Goal: Task Accomplishment & Management: Complete application form

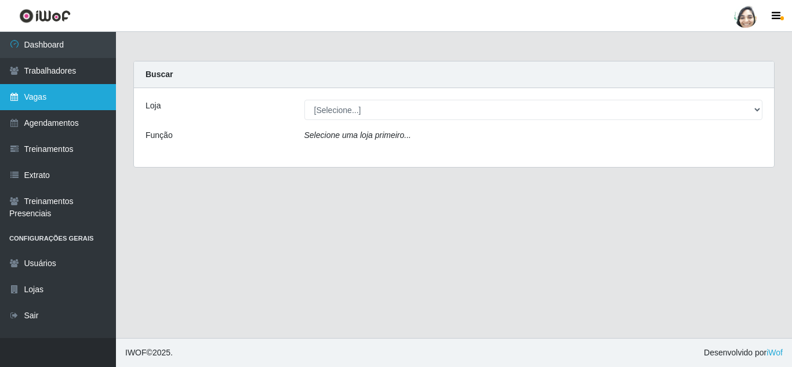
click at [71, 96] on link "Vagas" at bounding box center [58, 97] width 116 height 26
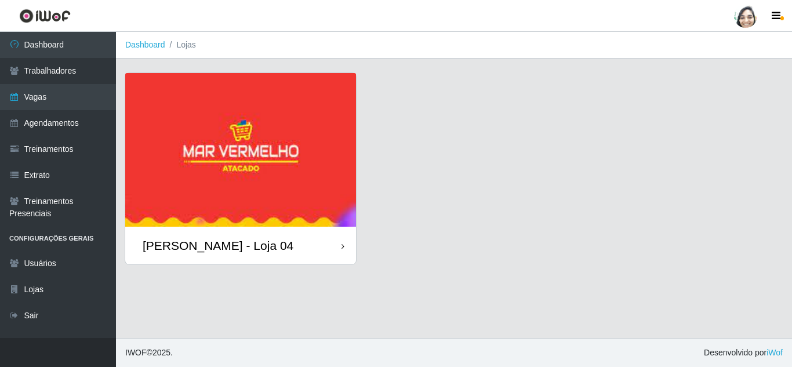
click at [234, 249] on div "[PERSON_NAME] - Loja 04" at bounding box center [218, 245] width 151 height 14
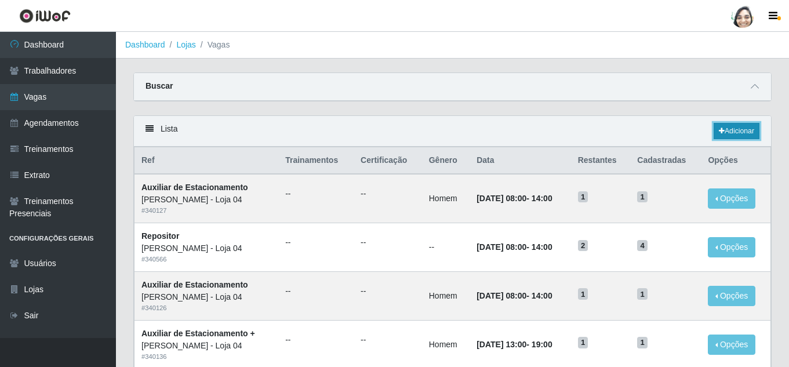
click at [741, 130] on link "Adicionar" at bounding box center [737, 131] width 46 height 16
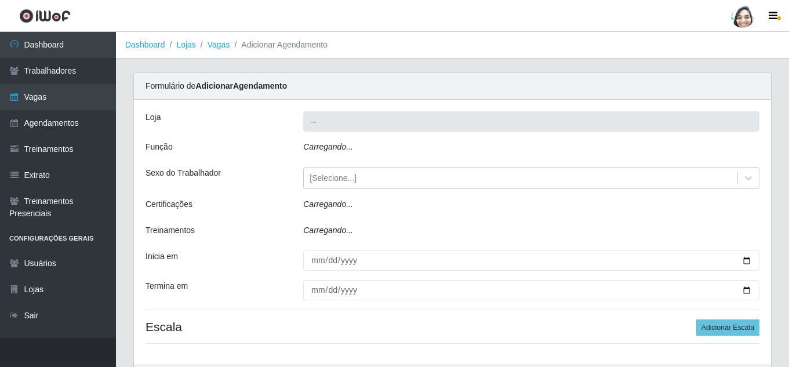
type input "[PERSON_NAME] - Loja 04"
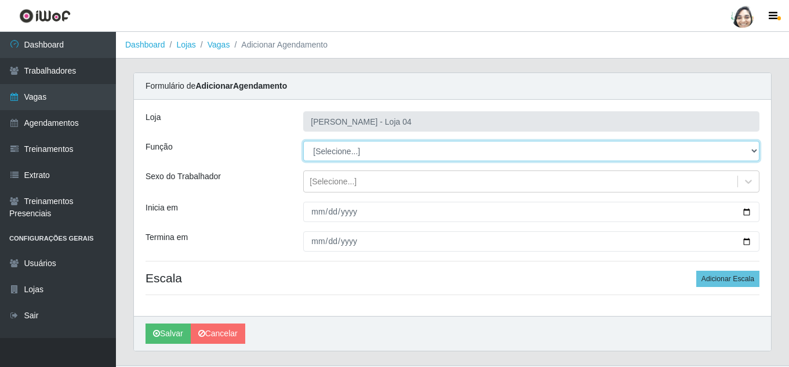
drag, startPoint x: 339, startPoint y: 150, endPoint x: 343, endPoint y: 161, distance: 11.2
click at [339, 150] on select "[Selecione...] ASG ASG + ASG ++ Auxiliar de Depósito Auxiliar de Depósito + Aux…" at bounding box center [531, 151] width 456 height 20
select select "22"
click at [303, 141] on select "[Selecione...] ASG ASG + ASG ++ Auxiliar de Depósito Auxiliar de Depósito + Aux…" at bounding box center [531, 151] width 456 height 20
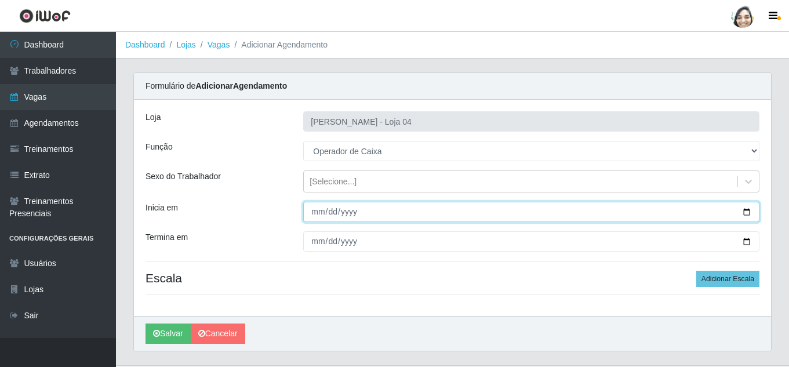
click at [311, 212] on input "Inicia em" at bounding box center [531, 212] width 456 height 20
type input "[DATE]"
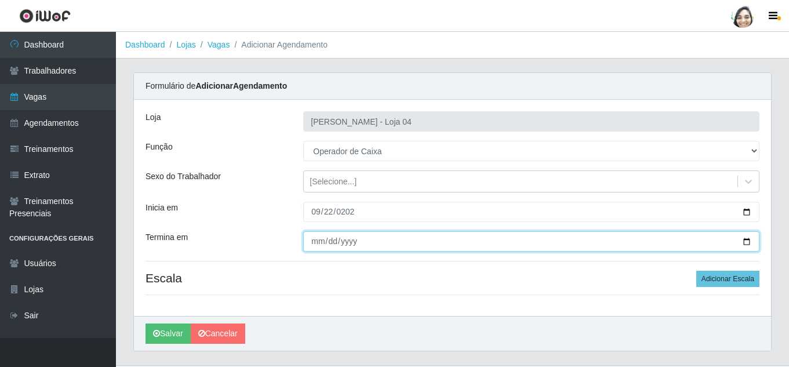
click at [321, 246] on input "Termina em" at bounding box center [531, 241] width 456 height 20
type input "[DATE]"
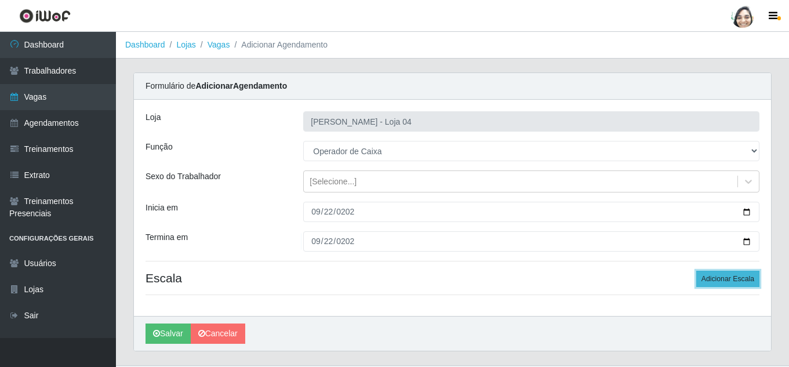
click at [735, 276] on button "Adicionar Escala" at bounding box center [728, 279] width 63 height 16
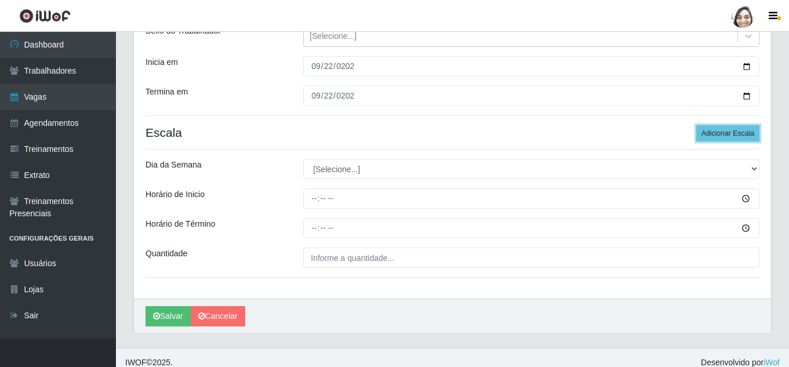
scroll to position [155, 0]
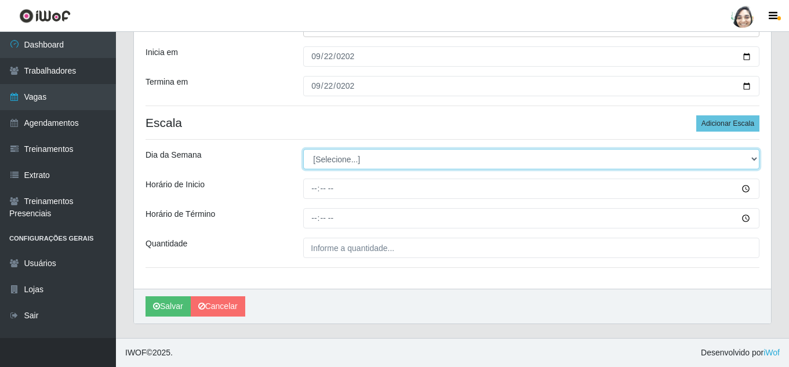
click at [350, 157] on select "[Selecione...] Segunda Terça Quarta Quinta Sexta Sábado Domingo" at bounding box center [531, 159] width 456 height 20
select select "1"
click at [303, 149] on select "[Selecione...] Segunda Terça Quarta Quinta Sexta Sábado Domingo" at bounding box center [531, 159] width 456 height 20
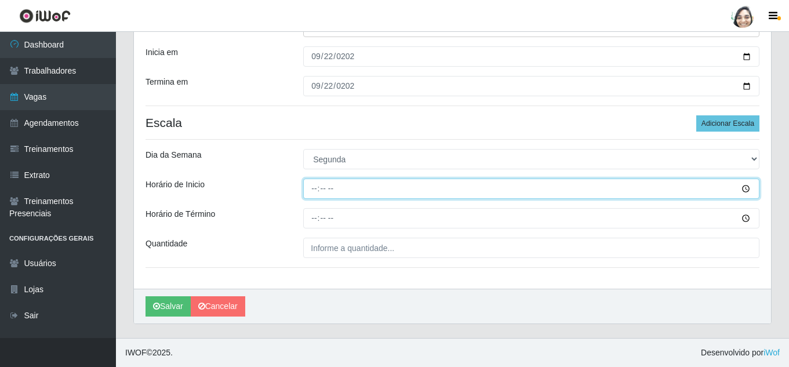
click at [311, 189] on input "Horário de Inicio" at bounding box center [531, 189] width 456 height 20
type input "12:20"
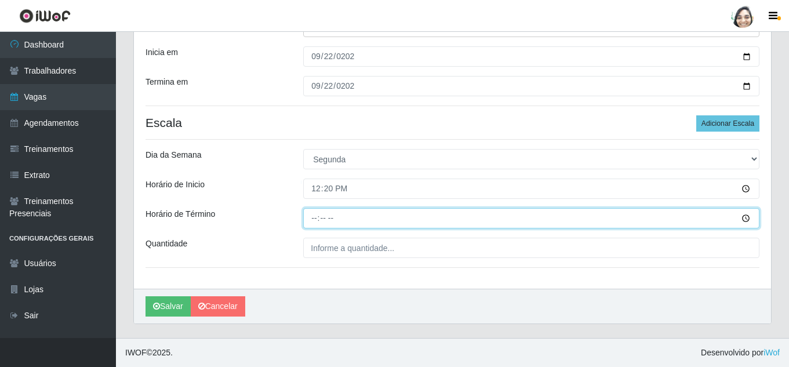
click at [310, 226] on input "Horário de Término" at bounding box center [531, 218] width 456 height 20
type input "18:20"
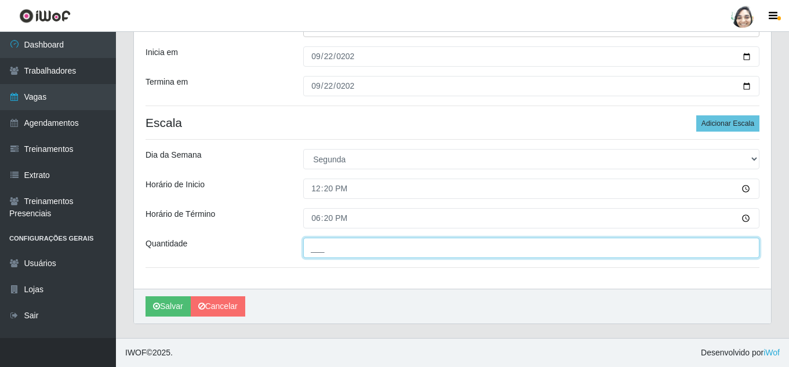
click at [335, 246] on input "___" at bounding box center [531, 248] width 456 height 20
type input "03_"
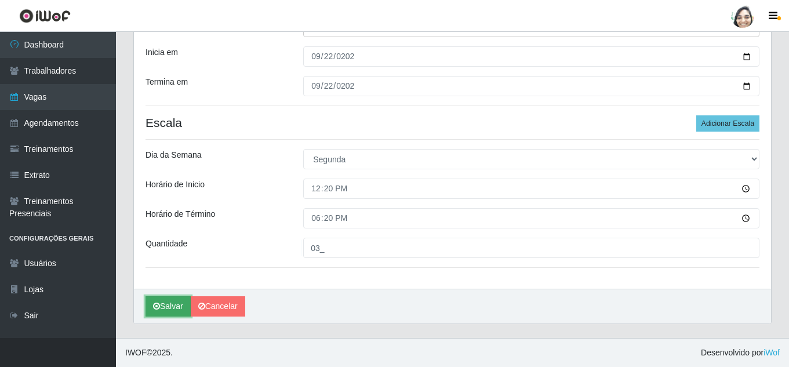
click at [165, 310] on button "Salvar" at bounding box center [168, 306] width 45 height 20
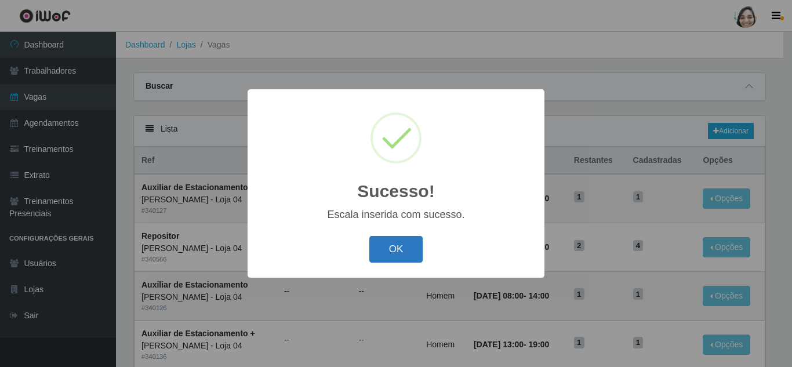
click at [397, 242] on button "OK" at bounding box center [396, 249] width 54 height 27
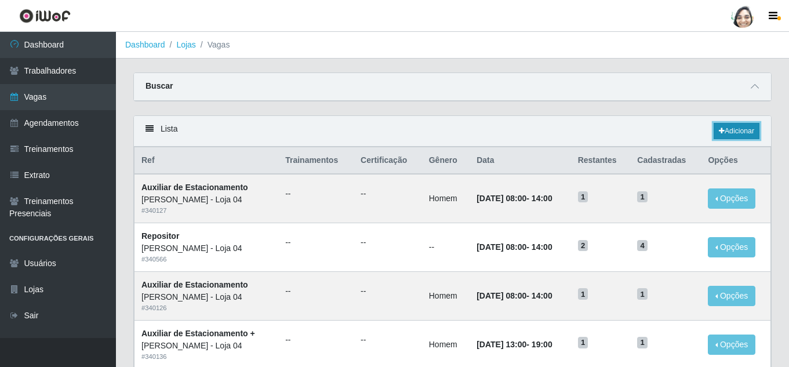
click at [734, 136] on link "Adicionar" at bounding box center [737, 131] width 46 height 16
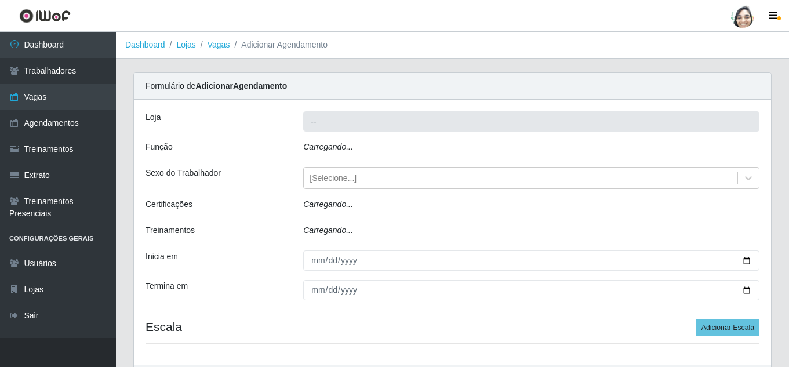
type input "[PERSON_NAME] - Loja 04"
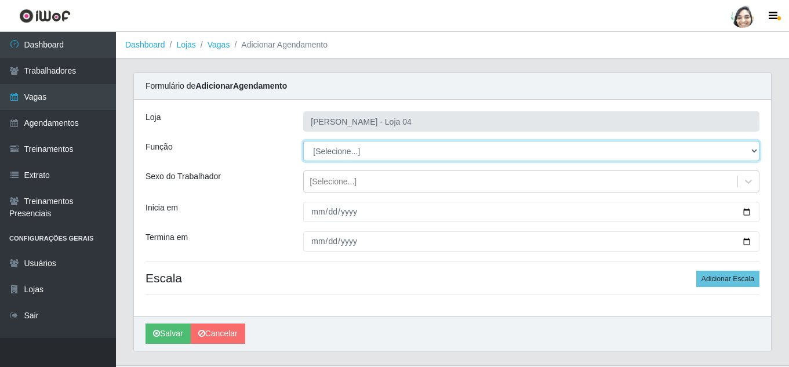
click at [336, 155] on select "[Selecione...] ASG ASG + ASG ++ Auxiliar de Depósito Auxiliar de Depósito + Aux…" at bounding box center [531, 151] width 456 height 20
select select "22"
click at [303, 141] on select "[Selecione...] ASG ASG + ASG ++ Auxiliar de Depósito Auxiliar de Depósito + Aux…" at bounding box center [531, 151] width 456 height 20
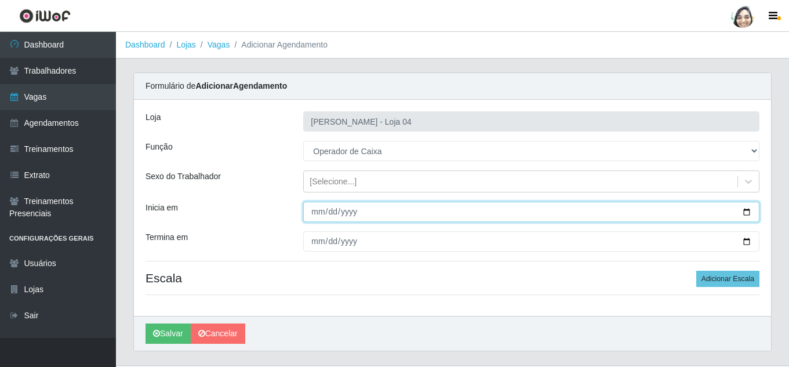
click at [318, 210] on input "Inicia em" at bounding box center [531, 212] width 456 height 20
type input "[DATE]"
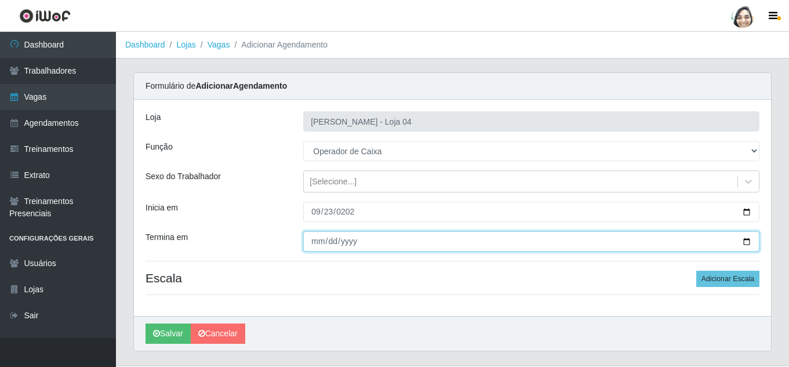
click at [315, 244] on input "Termina em" at bounding box center [531, 241] width 456 height 20
type input "[DATE]"
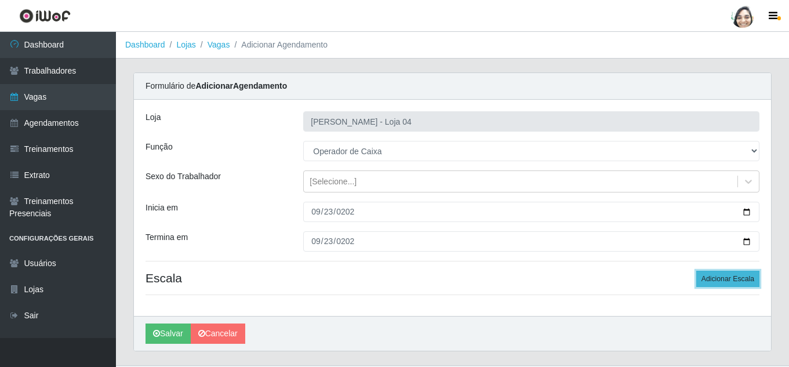
click at [727, 274] on button "Adicionar Escala" at bounding box center [728, 279] width 63 height 16
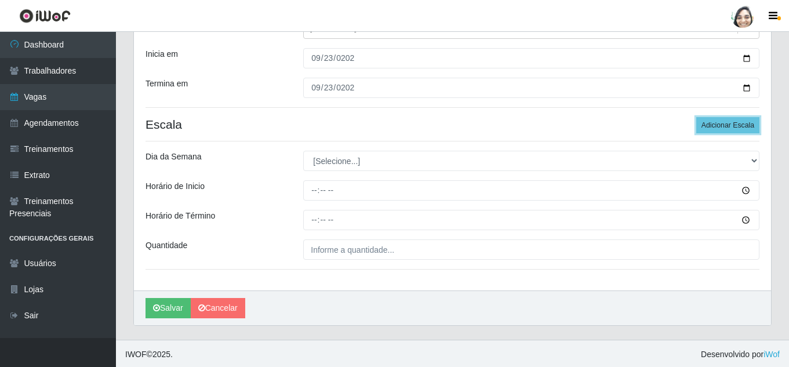
scroll to position [155, 0]
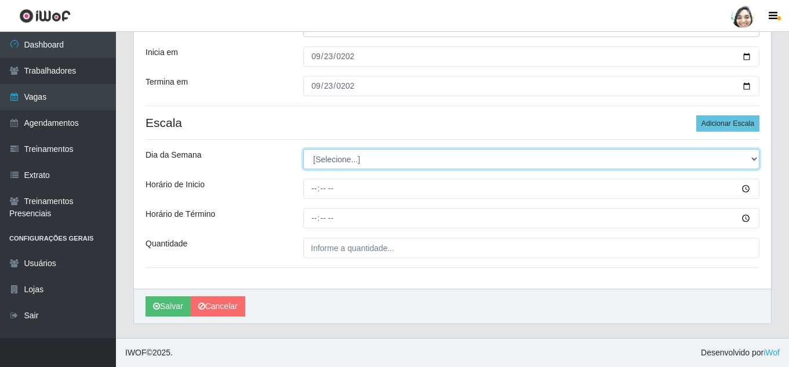
click at [327, 152] on select "[Selecione...] Segunda Terça Quarta Quinta Sexta Sábado Domingo" at bounding box center [531, 159] width 456 height 20
select select "2"
click at [303, 149] on select "[Selecione...] Segunda Terça Quarta Quinta Sexta Sábado Domingo" at bounding box center [531, 159] width 456 height 20
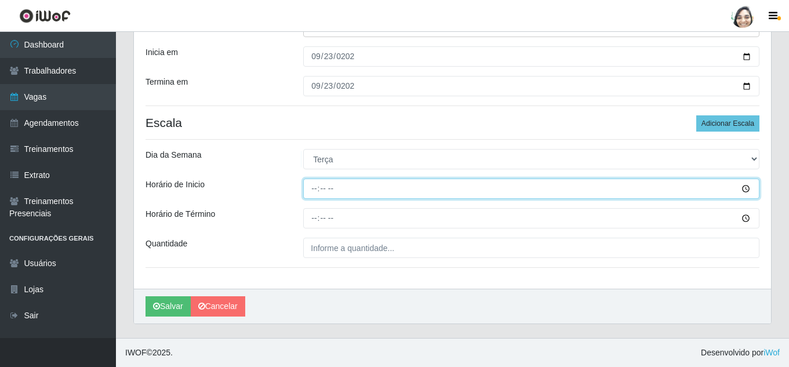
click at [316, 187] on input "Horário de Inicio" at bounding box center [531, 189] width 456 height 20
type input "08:20"
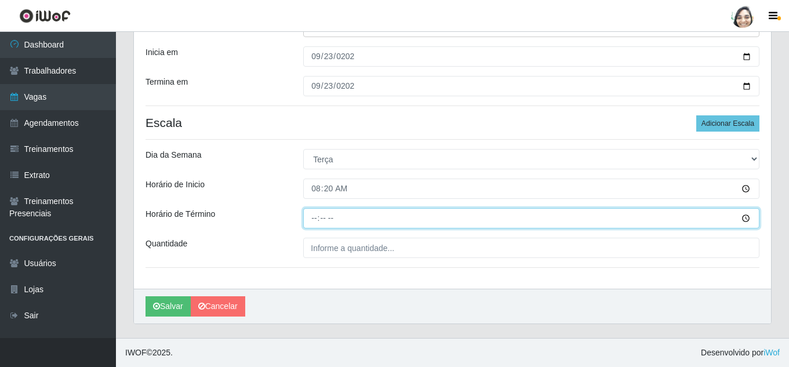
click at [319, 211] on input "Horário de Término" at bounding box center [531, 218] width 456 height 20
type input "14:20"
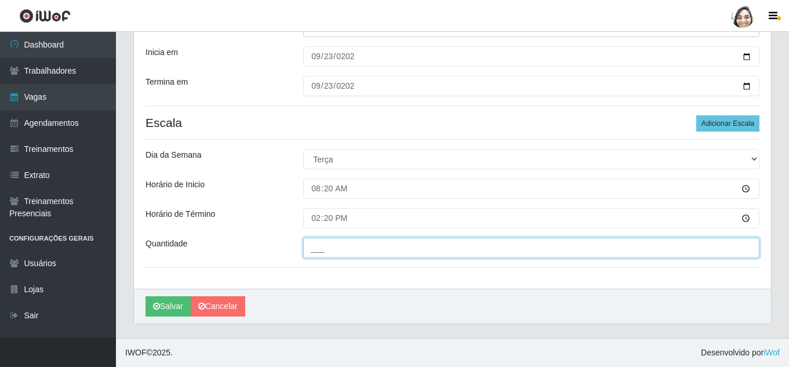
click at [320, 255] on input "___" at bounding box center [531, 248] width 456 height 20
type input "02_"
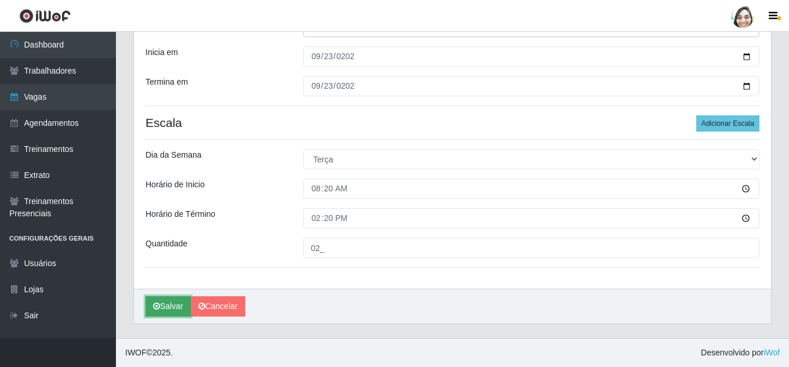
click at [157, 309] on icon "submit" at bounding box center [156, 306] width 7 height 8
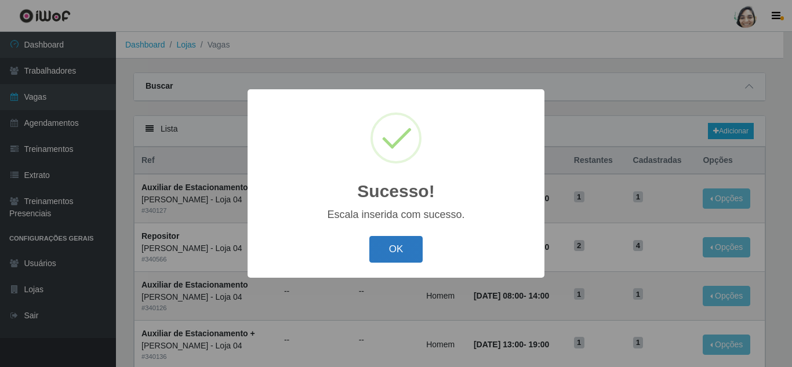
click at [386, 255] on button "OK" at bounding box center [396, 249] width 54 height 27
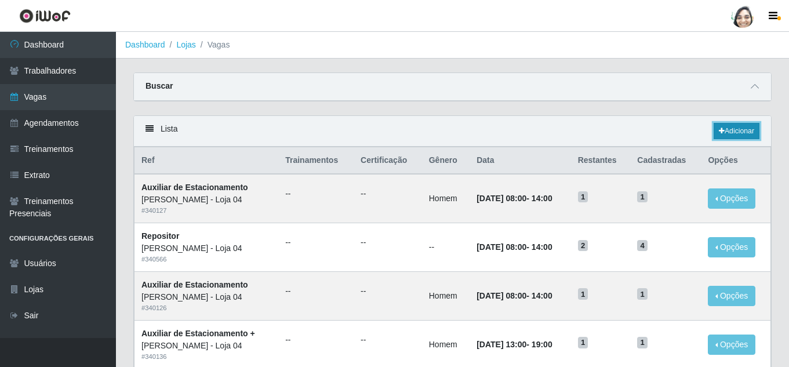
click at [737, 137] on link "Adicionar" at bounding box center [737, 131] width 46 height 16
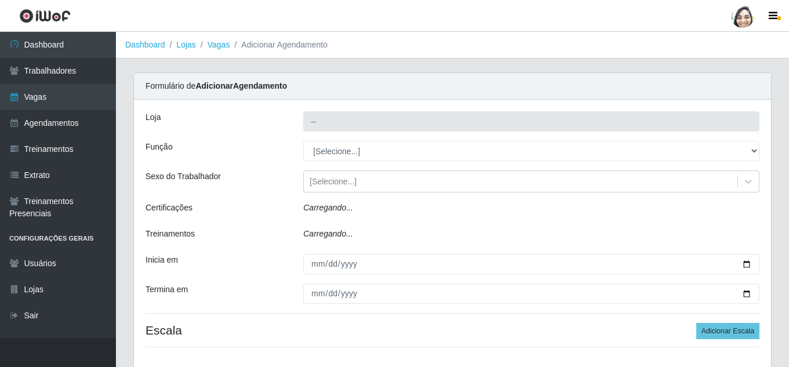
type input "[PERSON_NAME] - Loja 04"
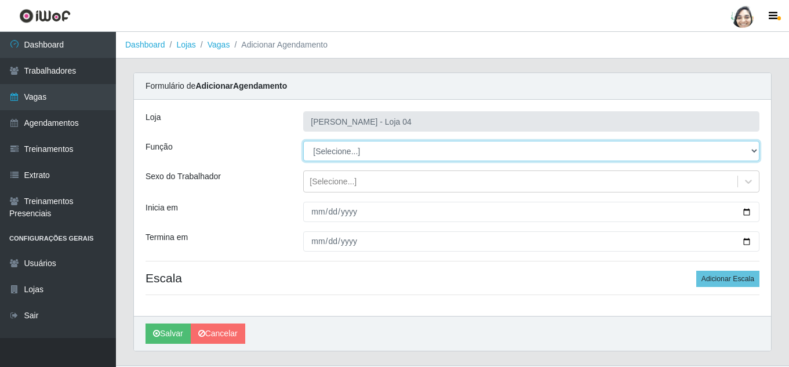
click at [333, 154] on select "[Selecione...] ASG ASG + ASG ++ Auxiliar de Depósito Auxiliar de Depósito + Aux…" at bounding box center [531, 151] width 456 height 20
select select "22"
click at [303, 141] on select "[Selecione...] ASG ASG + ASG ++ Auxiliar de Depósito Auxiliar de Depósito + Aux…" at bounding box center [531, 151] width 456 height 20
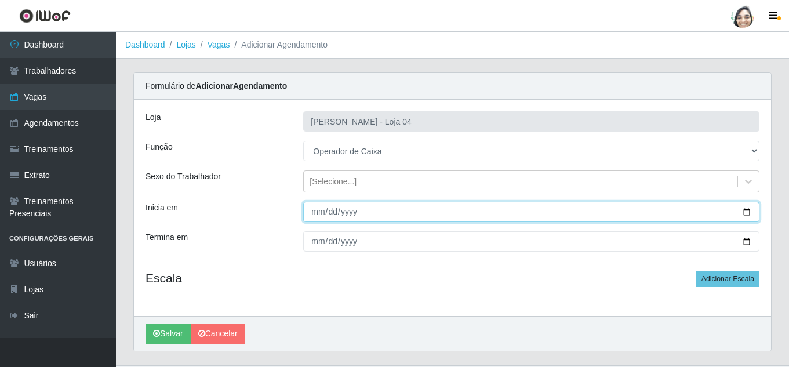
click at [322, 210] on input "Inicia em" at bounding box center [531, 212] width 456 height 20
type input "[DATE]"
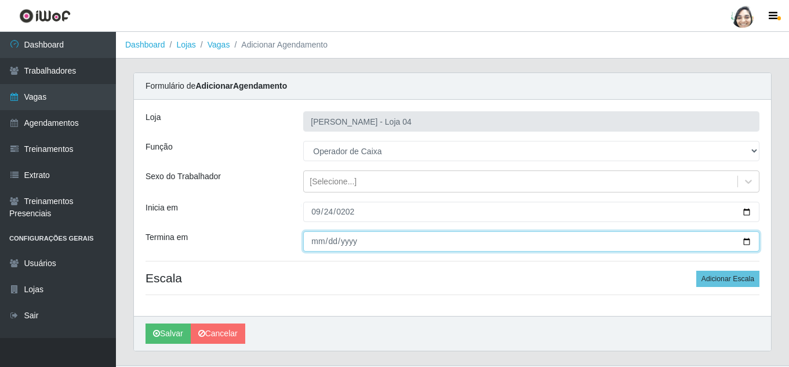
click at [319, 235] on input "Termina em" at bounding box center [531, 241] width 456 height 20
type input "[DATE]"
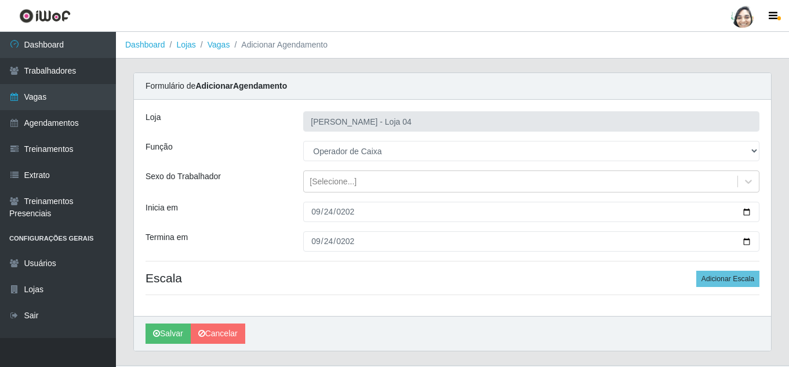
click at [717, 288] on div "Loja Mar Vermelho - Loja 04 Função [Selecione...] ASG ASG + ASG ++ Auxiliar de …" at bounding box center [452, 208] width 637 height 216
click at [717, 282] on button "Adicionar Escala" at bounding box center [728, 279] width 63 height 16
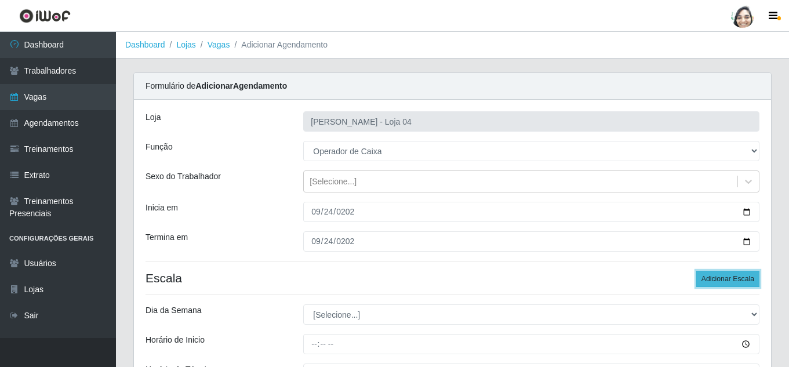
click at [716, 278] on button "Adicionar Escala" at bounding box center [728, 279] width 63 height 16
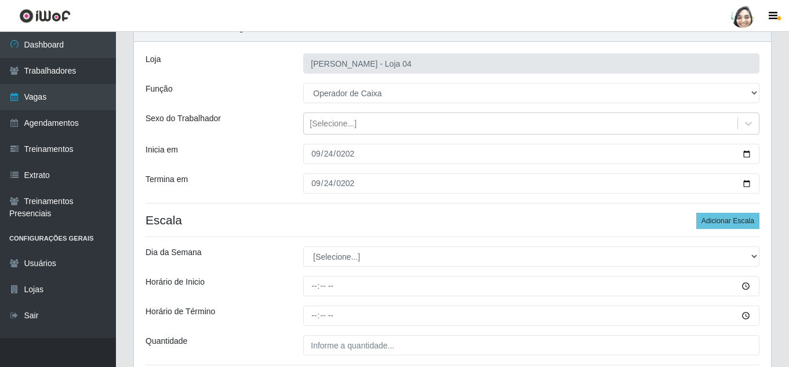
click at [360, 245] on div "Loja Mar Vermelho - Loja 04 Função [Selecione...] ASG ASG + ASG ++ Auxiliar de …" at bounding box center [452, 278] width 637 height 473
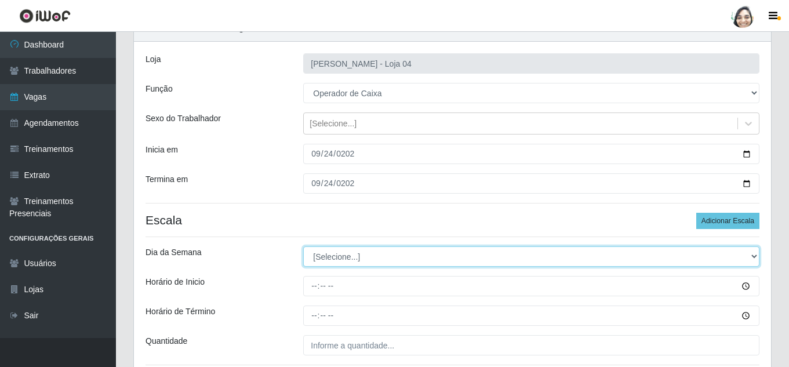
click at [352, 251] on select "[Selecione...] Segunda Terça Quarta Quinta Sexta Sábado Domingo" at bounding box center [531, 256] width 456 height 20
select select "3"
click at [303, 246] on select "[Selecione...] Segunda Terça Quarta Quinta Sexta Sábado Domingo" at bounding box center [531, 256] width 456 height 20
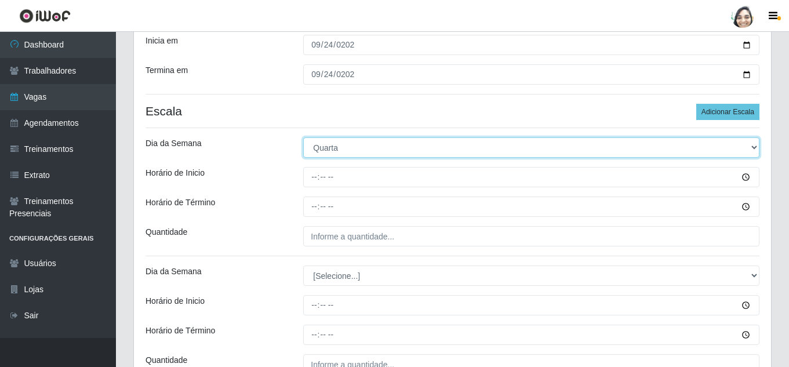
scroll to position [174, 0]
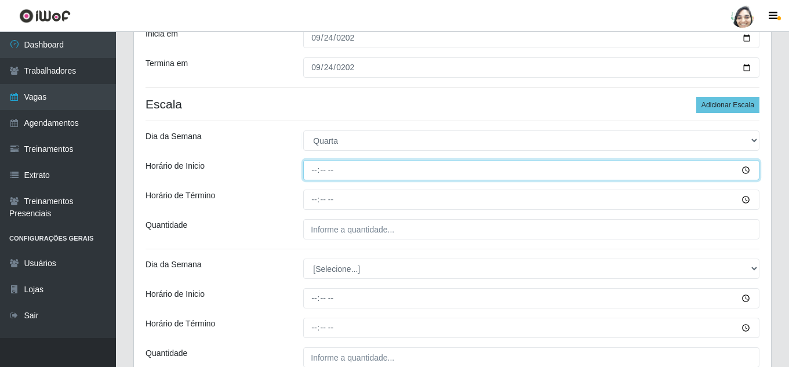
click at [310, 173] on input "Horário de Inicio" at bounding box center [531, 170] width 456 height 20
type input "08:20"
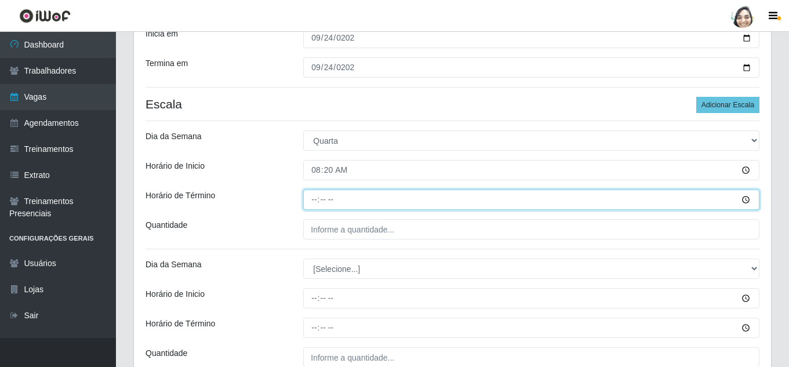
click at [316, 196] on input "Horário de Término" at bounding box center [531, 200] width 456 height 20
type input "14:20"
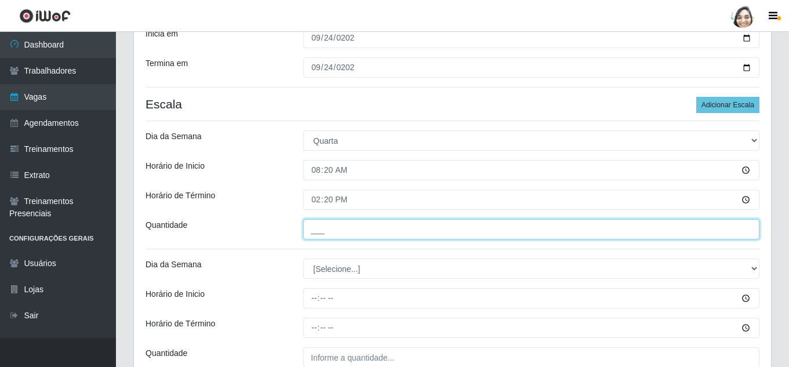
click at [360, 230] on input "___" at bounding box center [531, 229] width 456 height 20
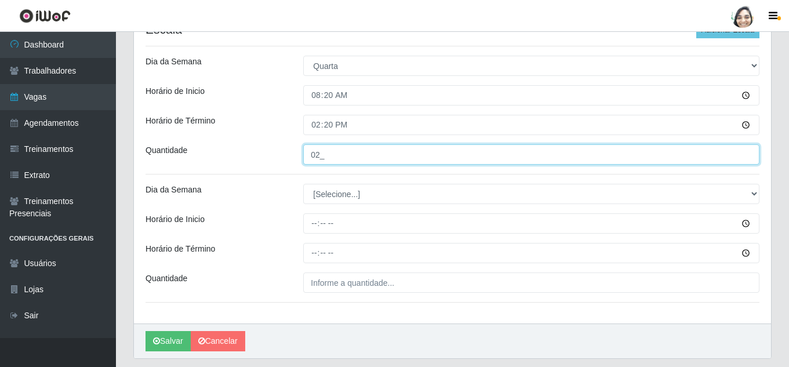
scroll to position [284, 0]
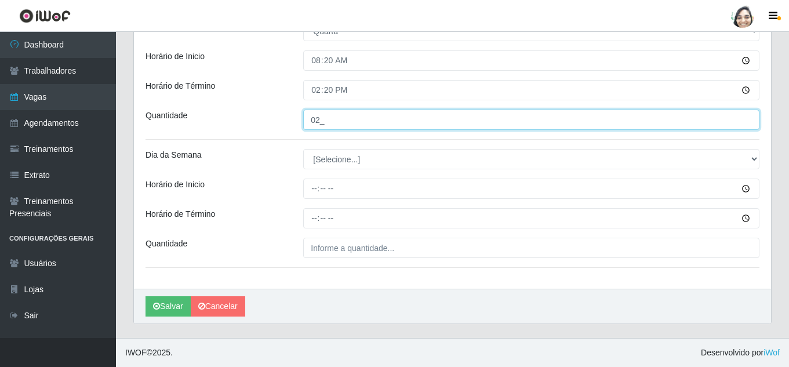
type input "02_"
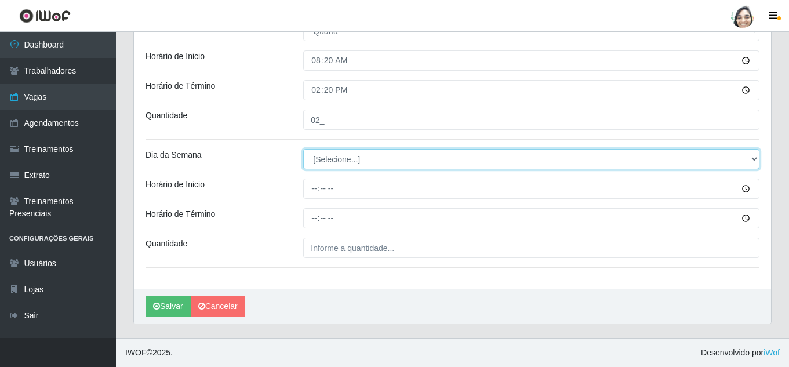
click at [342, 164] on select "[Selecione...] Segunda Terça Quarta Quinta Sexta Sábado Domingo" at bounding box center [531, 159] width 456 height 20
select select "3"
click at [303, 149] on select "[Selecione...] Segunda Terça Quarta Quinta Sexta Sábado Domingo" at bounding box center [531, 159] width 456 height 20
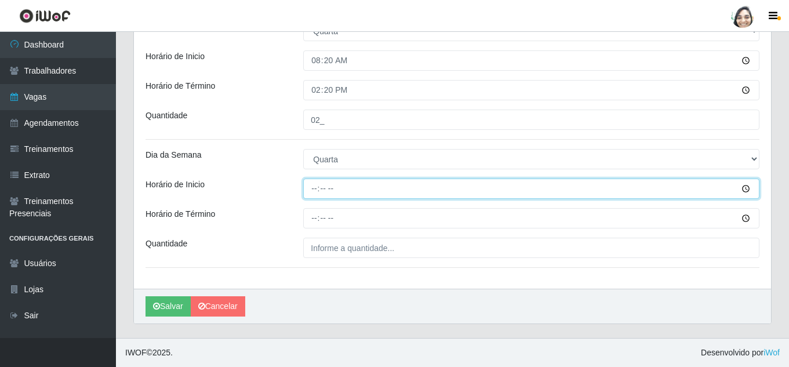
click at [315, 187] on input "Horário de Inicio" at bounding box center [531, 189] width 456 height 20
type input "12:20"
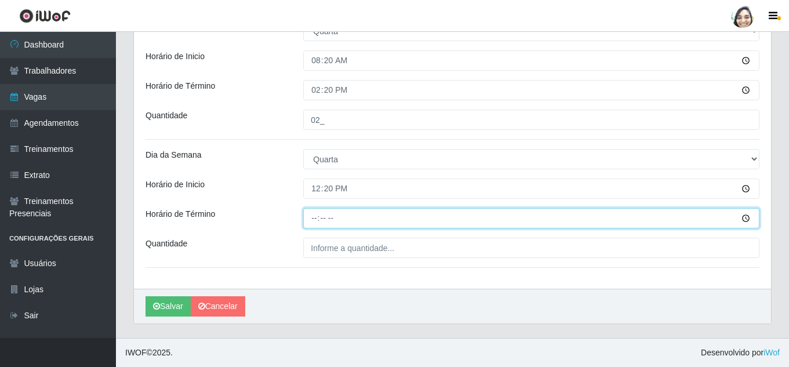
click at [314, 222] on input "Horário de Término" at bounding box center [531, 218] width 456 height 20
type input "18:20"
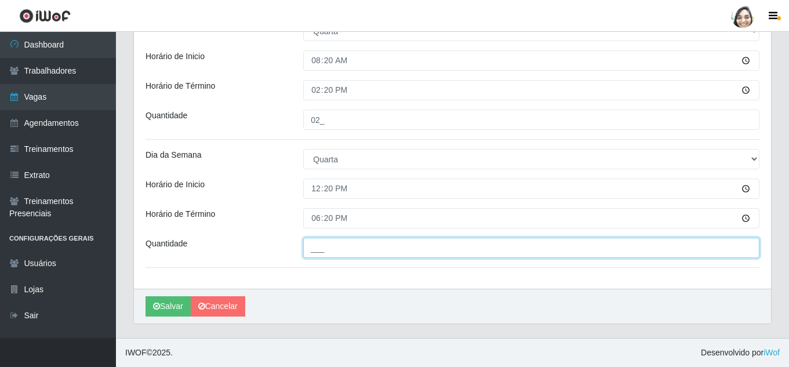
click at [335, 240] on input "___" at bounding box center [531, 248] width 456 height 20
type input "03_"
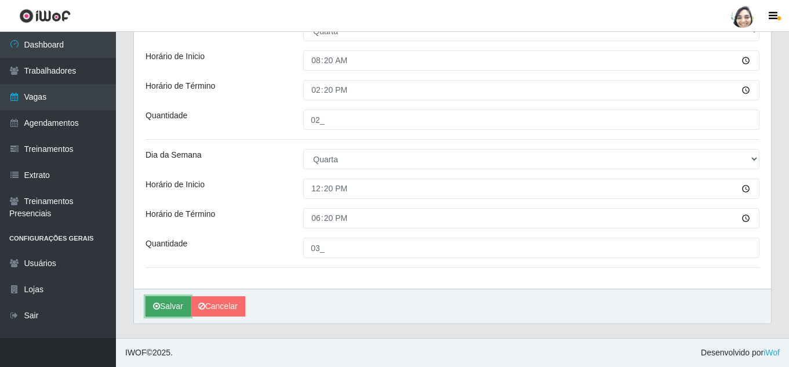
click at [151, 311] on button "Salvar" at bounding box center [168, 306] width 45 height 20
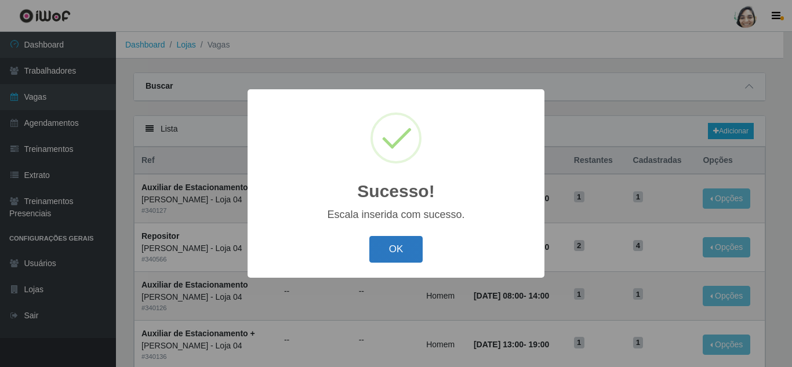
click at [388, 261] on button "OK" at bounding box center [396, 249] width 54 height 27
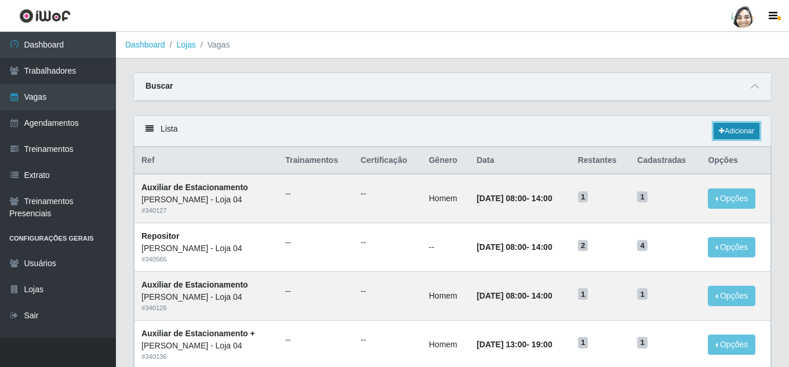
click at [714, 129] on link "Adicionar" at bounding box center [737, 131] width 46 height 16
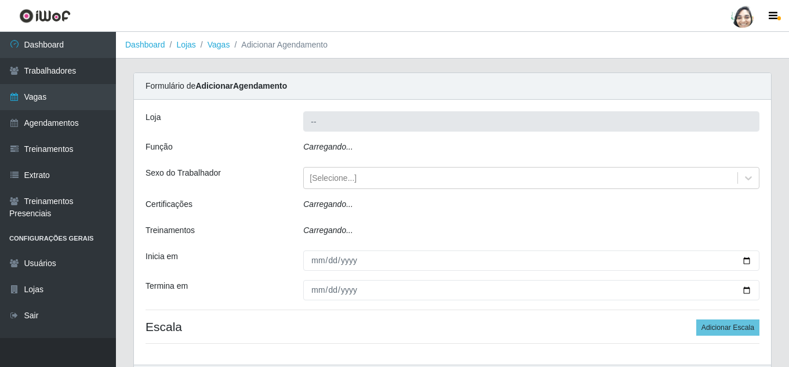
type input "[PERSON_NAME] - Loja 04"
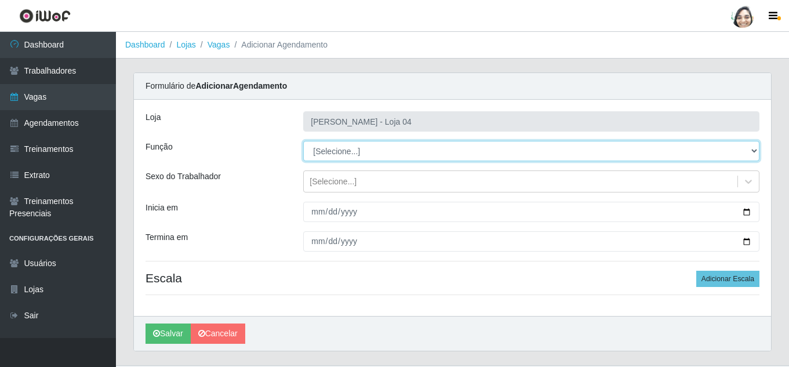
click at [356, 151] on select "[Selecione...] ASG ASG + ASG ++ Auxiliar de Depósito Auxiliar de Depósito + Aux…" at bounding box center [531, 151] width 456 height 20
select select "22"
click at [303, 141] on select "[Selecione...] ASG ASG + ASG ++ Auxiliar de Depósito Auxiliar de Depósito + Aux…" at bounding box center [531, 151] width 456 height 20
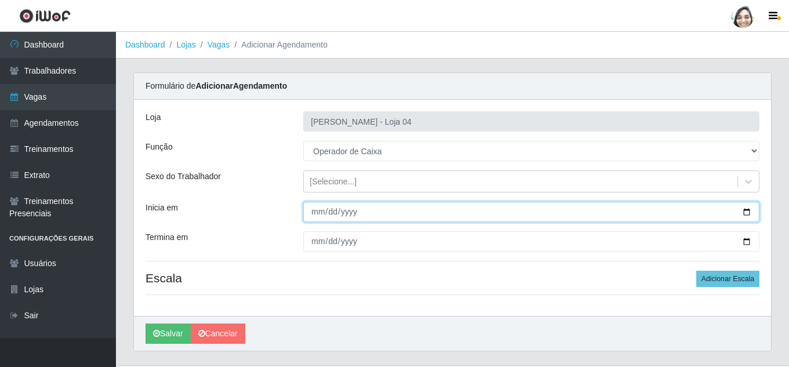
click at [311, 205] on input "Inicia em" at bounding box center [531, 212] width 456 height 20
type input "[DATE]"
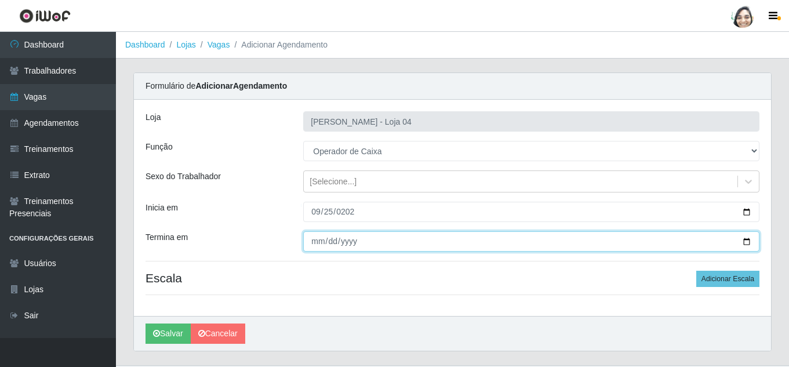
click at [317, 241] on input "Termina em" at bounding box center [531, 241] width 456 height 20
type input "[DATE]"
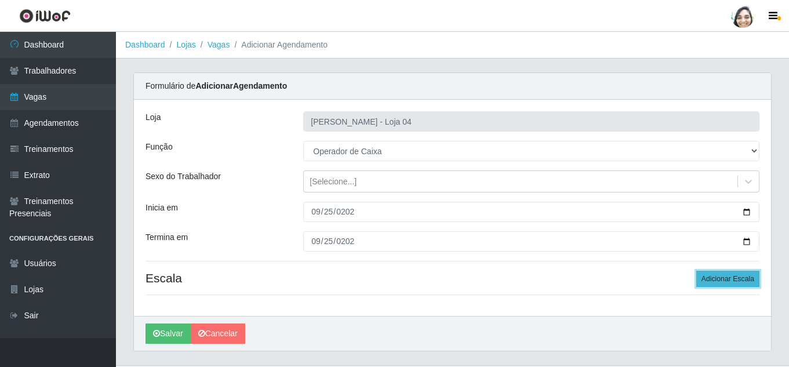
click at [715, 281] on button "Adicionar Escala" at bounding box center [728, 279] width 63 height 16
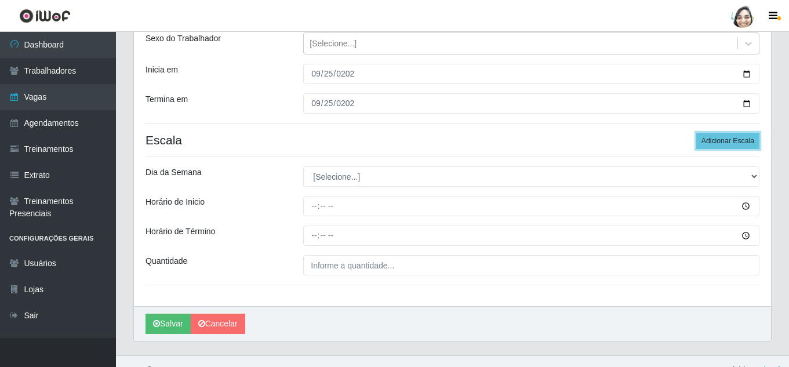
scroll to position [155, 0]
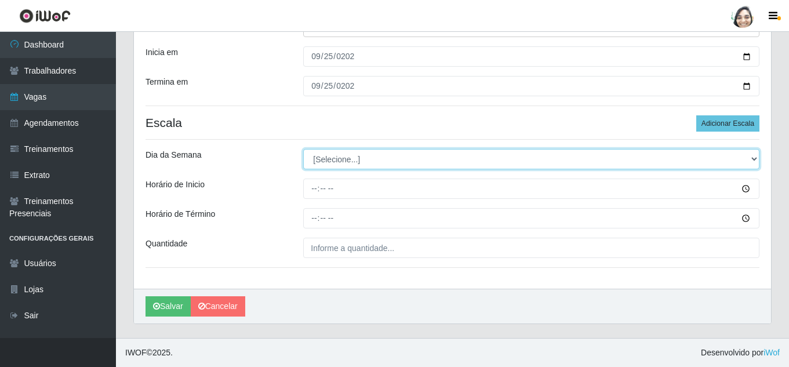
click at [329, 153] on select "[Selecione...] Segunda Terça Quarta Quinta Sexta Sábado Domingo" at bounding box center [531, 159] width 456 height 20
click at [303, 149] on select "[Selecione...] Segunda Terça Quarta Quinta Sexta Sábado Domingo" at bounding box center [531, 159] width 456 height 20
select select "4"
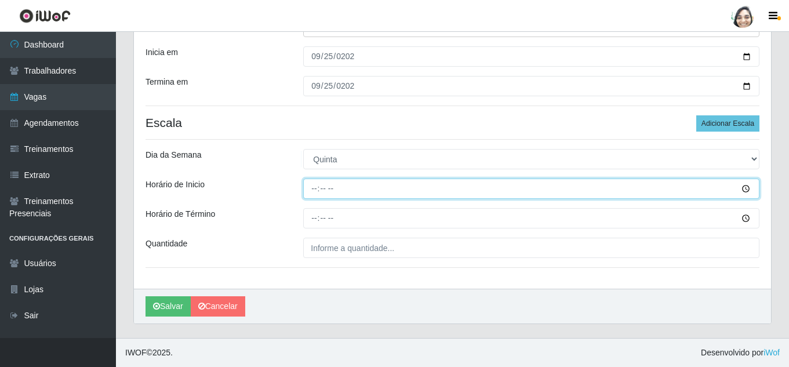
click at [318, 190] on input "Horário de Inicio" at bounding box center [531, 189] width 456 height 20
type input "09:00"
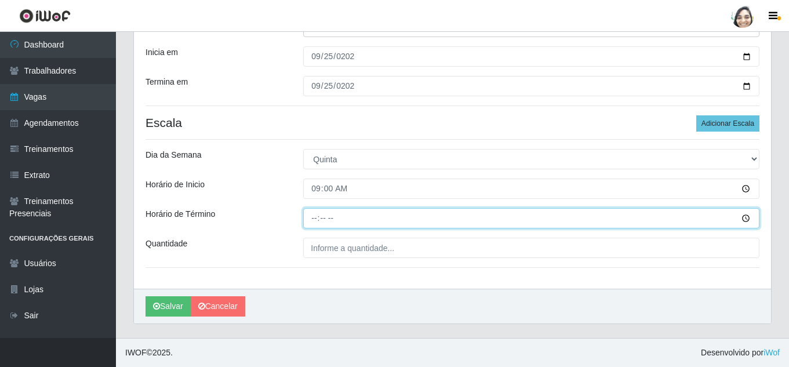
click at [318, 216] on input "Horário de Término" at bounding box center [531, 218] width 456 height 20
type input "15:00"
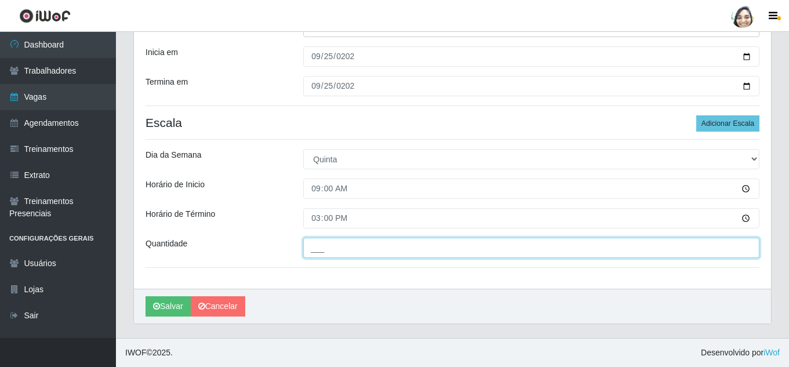
click at [320, 246] on input "___" at bounding box center [531, 248] width 456 height 20
type input "03_"
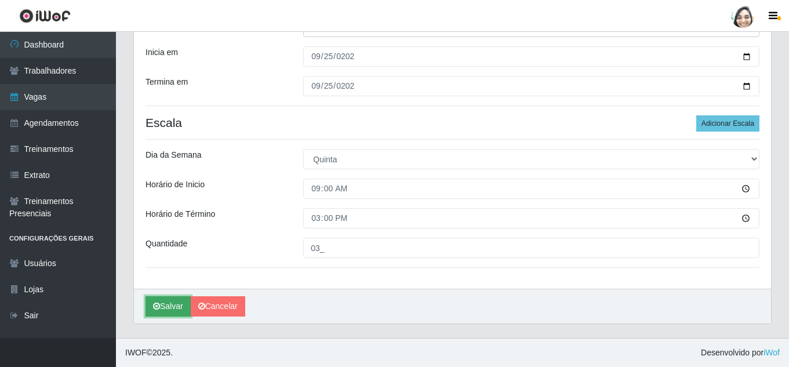
click at [171, 307] on button "Salvar" at bounding box center [168, 306] width 45 height 20
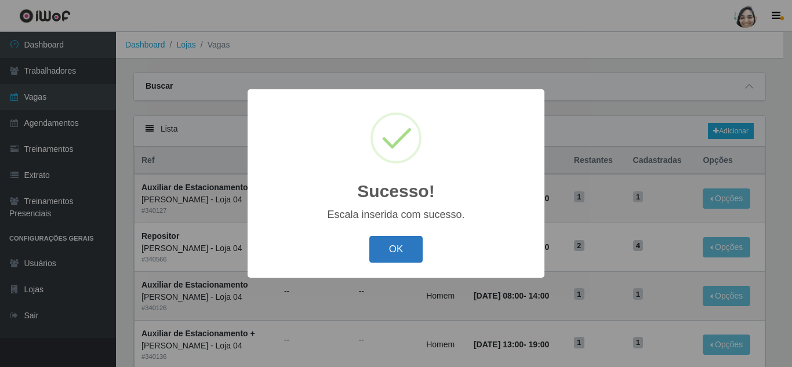
click at [395, 260] on button "OK" at bounding box center [396, 249] width 54 height 27
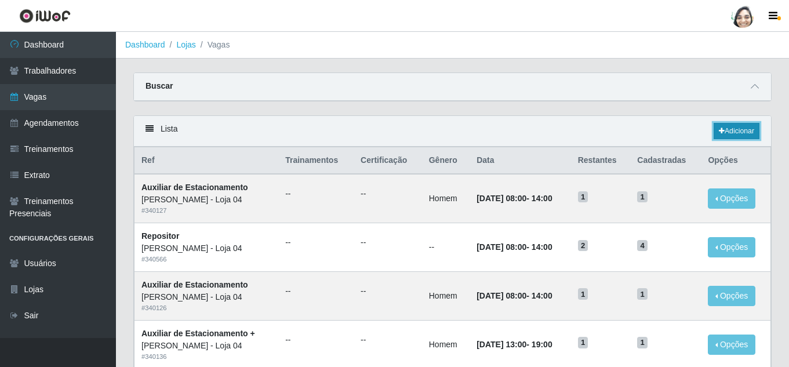
click at [749, 132] on link "Adicionar" at bounding box center [737, 131] width 46 height 16
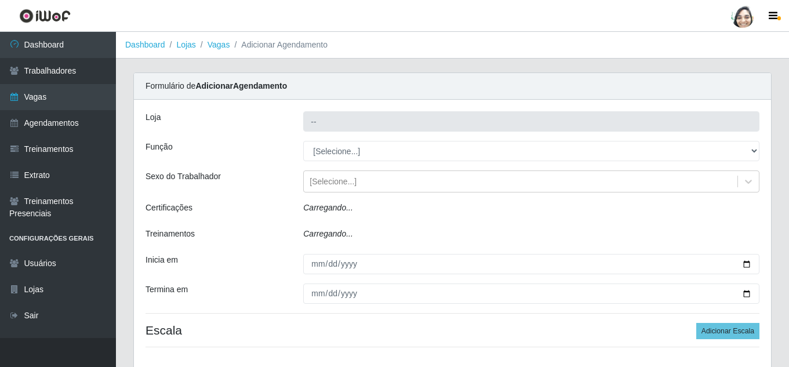
type input "[PERSON_NAME] - Loja 04"
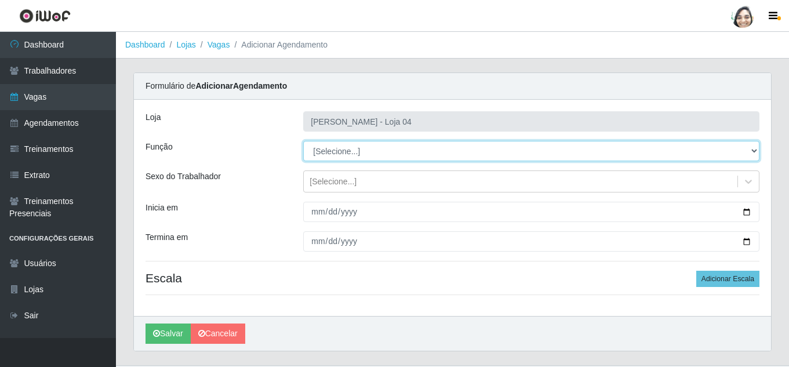
click at [336, 144] on select "[Selecione...] ASG ASG + ASG ++ Auxiliar de Depósito Auxiliar de Depósito + Aux…" at bounding box center [531, 151] width 456 height 20
select select "22"
click at [303, 141] on select "[Selecione...] ASG ASG + ASG ++ Auxiliar de Depósito Auxiliar de Depósito + Aux…" at bounding box center [531, 151] width 456 height 20
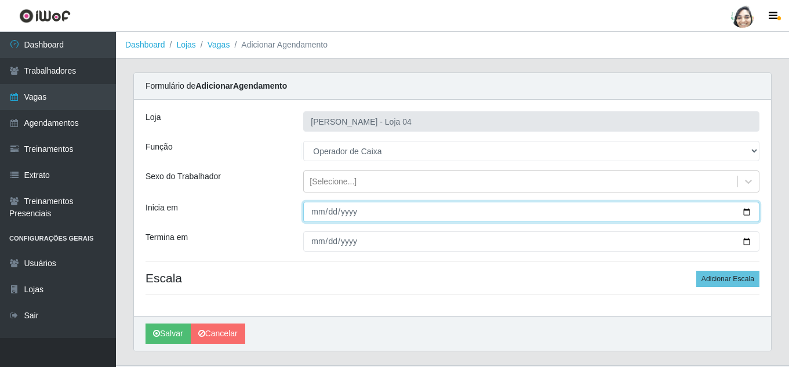
click at [315, 209] on input "Inicia em" at bounding box center [531, 212] width 456 height 20
type input "[DATE]"
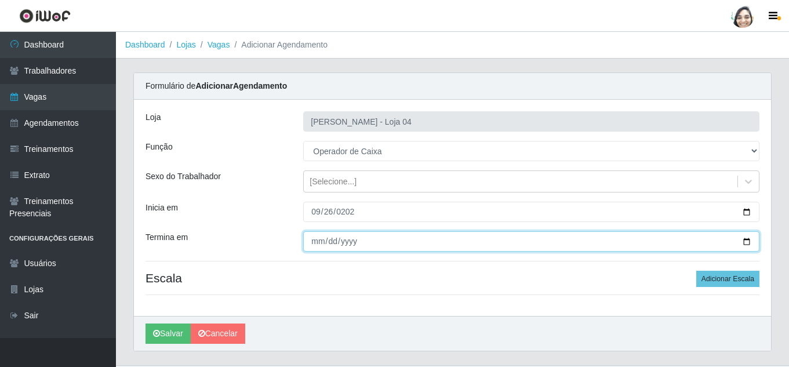
click at [318, 242] on input "Termina em" at bounding box center [531, 241] width 456 height 20
type input "[DATE]"
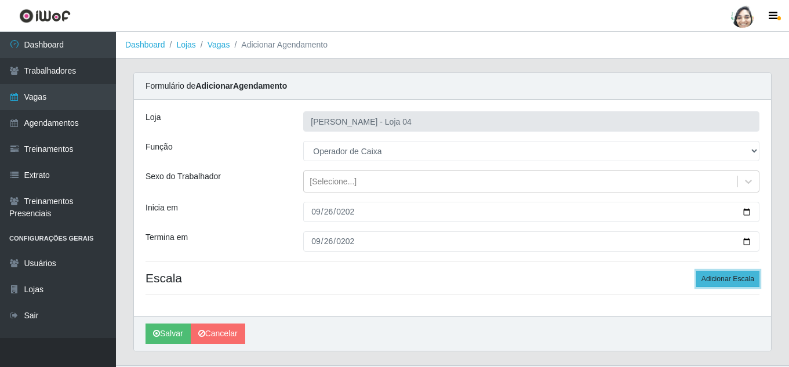
click at [737, 276] on button "Adicionar Escala" at bounding box center [728, 279] width 63 height 16
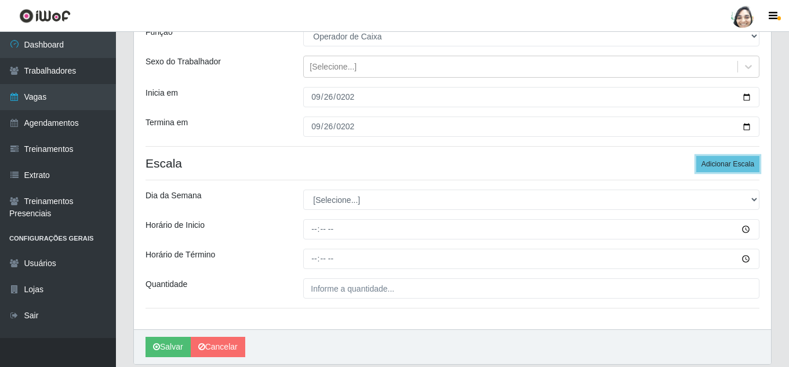
scroll to position [116, 0]
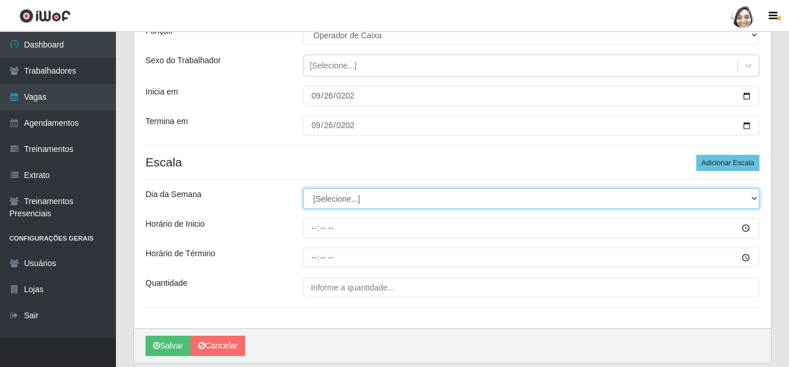
click at [322, 197] on select "[Selecione...] Segunda Terça Quarta Quinta Sexta Sábado Domingo" at bounding box center [531, 198] width 456 height 20
select select "5"
click at [303, 188] on select "[Selecione...] Segunda Terça Quarta Quinta Sexta Sábado Domingo" at bounding box center [531, 198] width 456 height 20
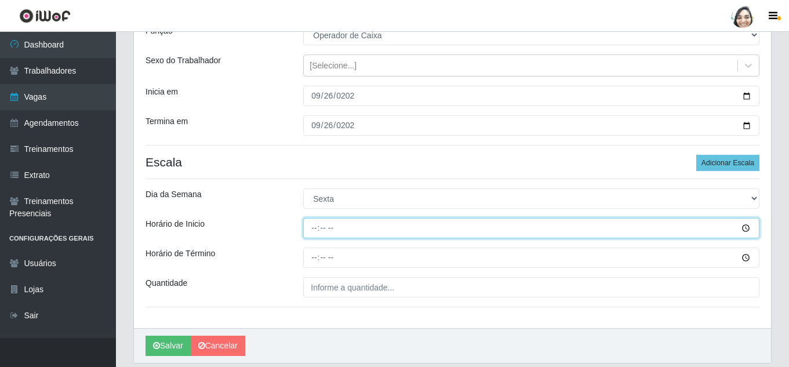
click at [309, 231] on input "Horário de Inicio" at bounding box center [531, 228] width 456 height 20
type input "09:00"
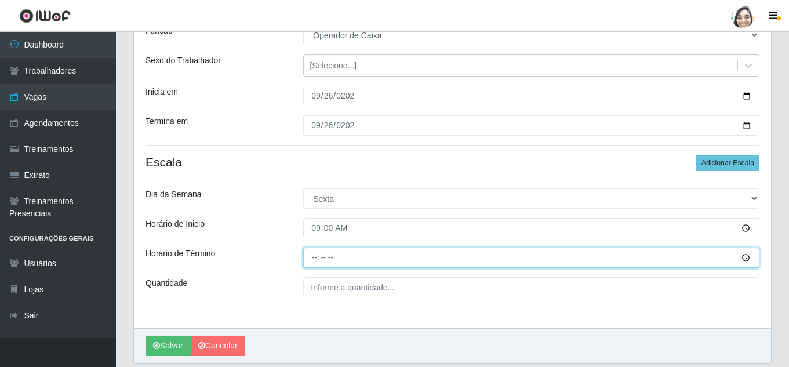
click at [313, 262] on input "Horário de Término" at bounding box center [531, 258] width 456 height 20
type input "15:00"
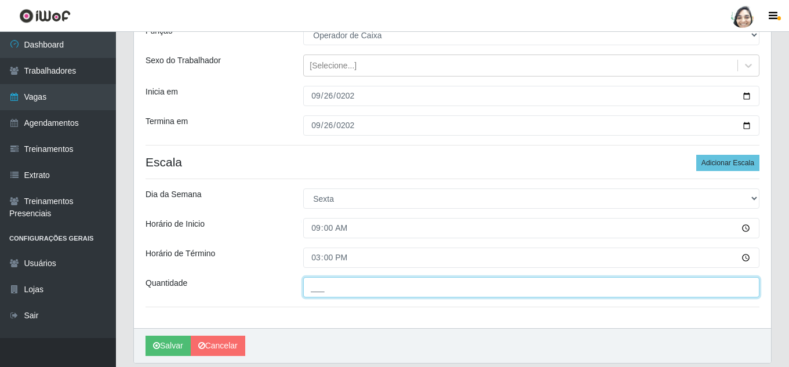
click at [332, 292] on input "___" at bounding box center [531, 287] width 456 height 20
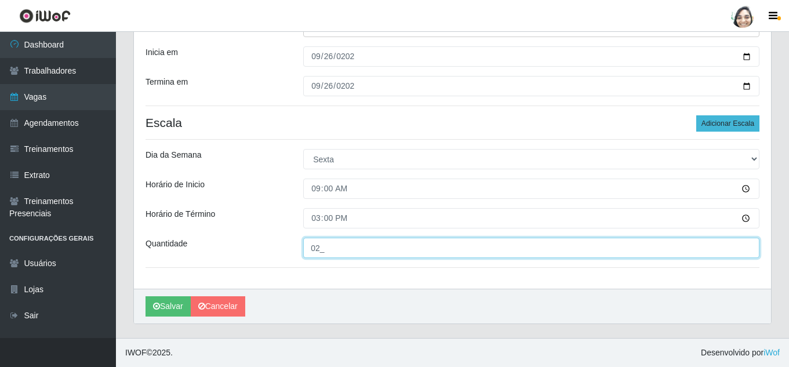
type input "02_"
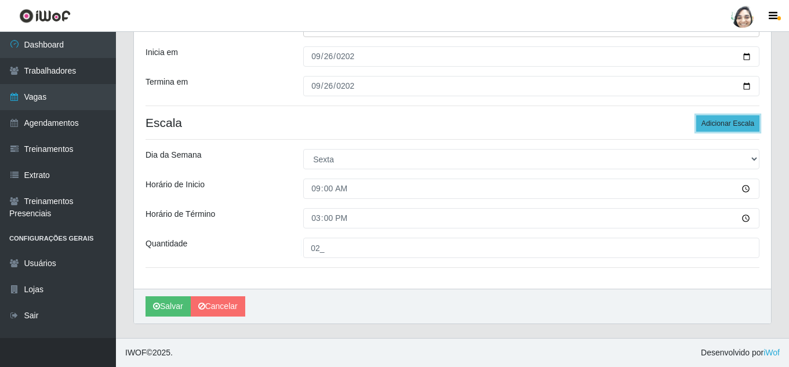
click at [732, 124] on button "Adicionar Escala" at bounding box center [728, 123] width 63 height 16
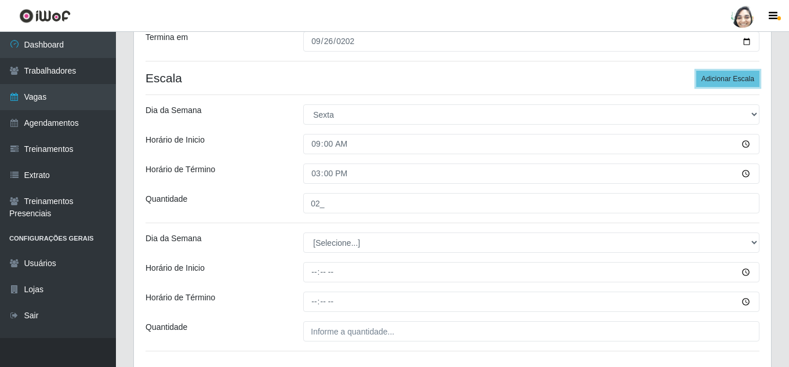
scroll to position [271, 0]
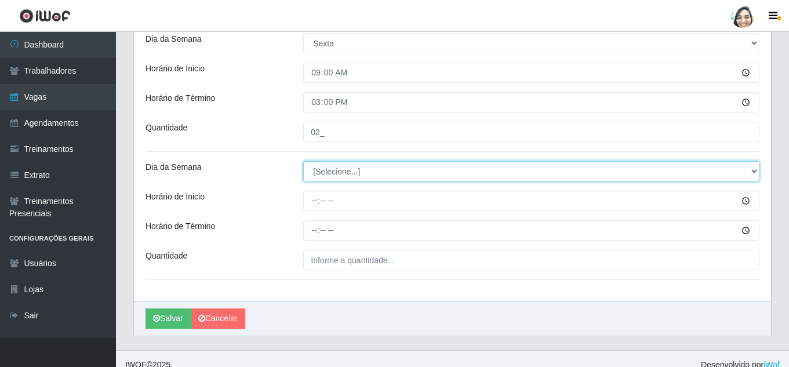
click at [332, 174] on select "[Selecione...] Segunda Terça Quarta Quinta Sexta Sábado Domingo" at bounding box center [531, 171] width 456 height 20
select select "5"
click at [303, 161] on select "[Selecione...] Segunda Terça Quarta Quinta Sexta Sábado Domingo" at bounding box center [531, 171] width 456 height 20
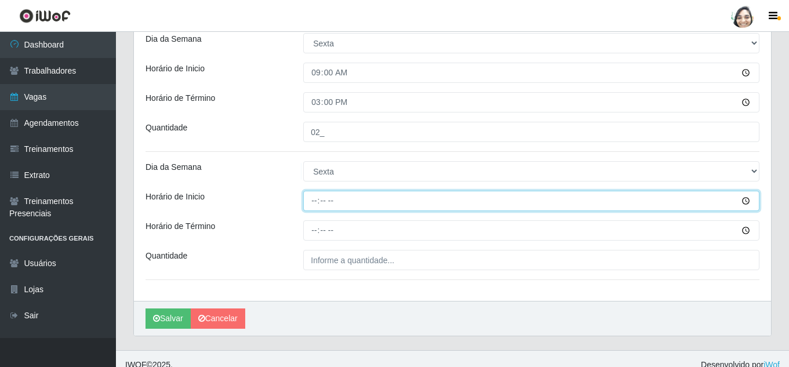
click at [311, 202] on input "Horário de Inicio" at bounding box center [531, 201] width 456 height 20
type input "12:20"
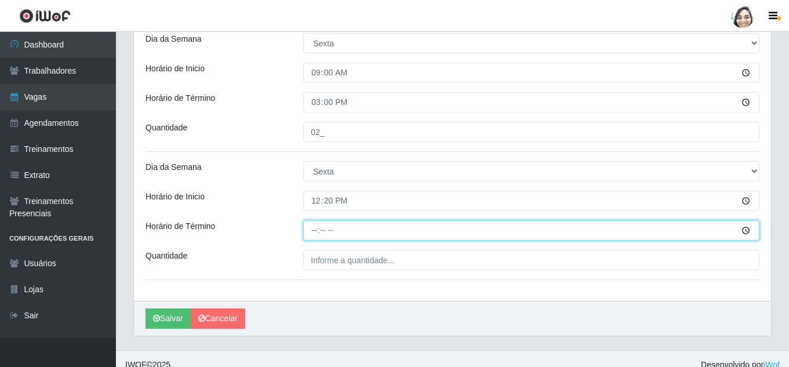
click at [320, 231] on input "Horário de Término" at bounding box center [531, 230] width 456 height 20
type input "18:20"
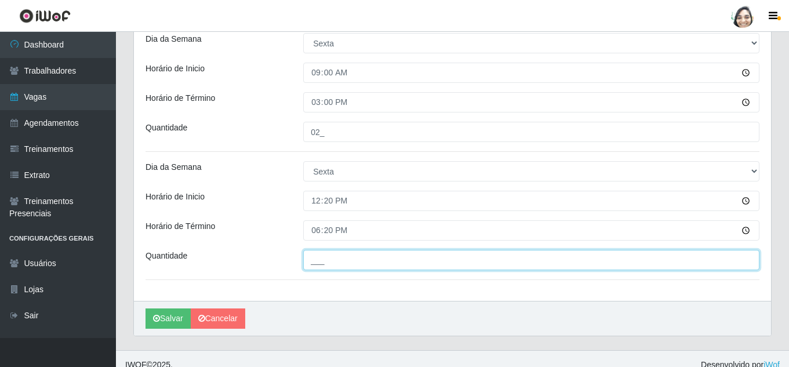
click at [329, 262] on input "___" at bounding box center [531, 260] width 456 height 20
type input "02_"
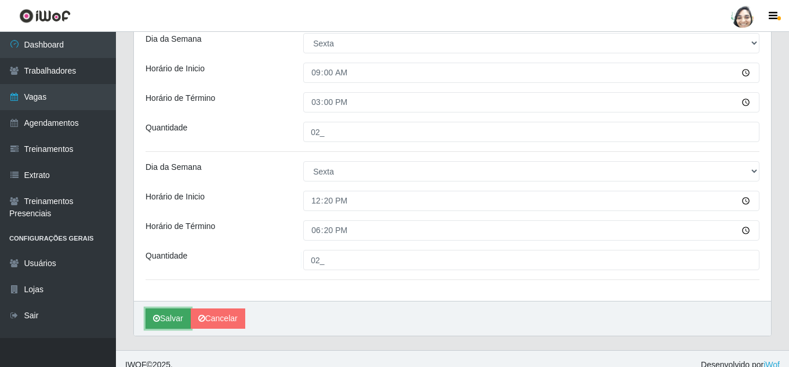
click at [178, 320] on button "Salvar" at bounding box center [168, 319] width 45 height 20
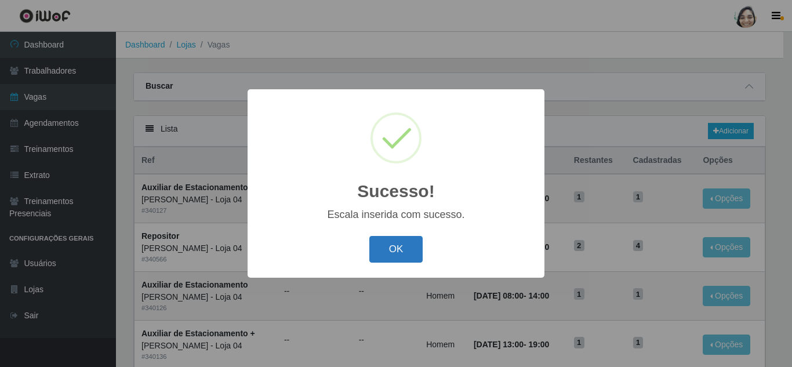
click at [390, 250] on button "OK" at bounding box center [396, 249] width 54 height 27
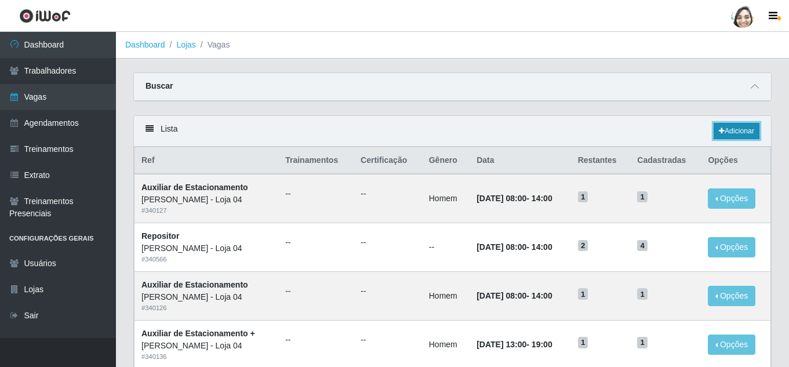
click at [734, 137] on link "Adicionar" at bounding box center [737, 131] width 46 height 16
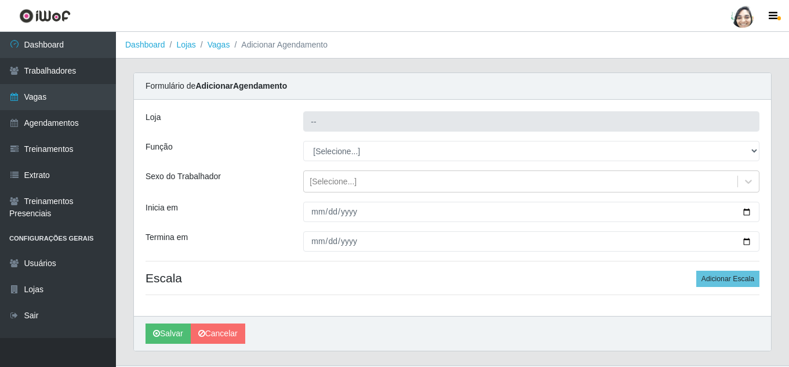
type input "[PERSON_NAME] - Loja 04"
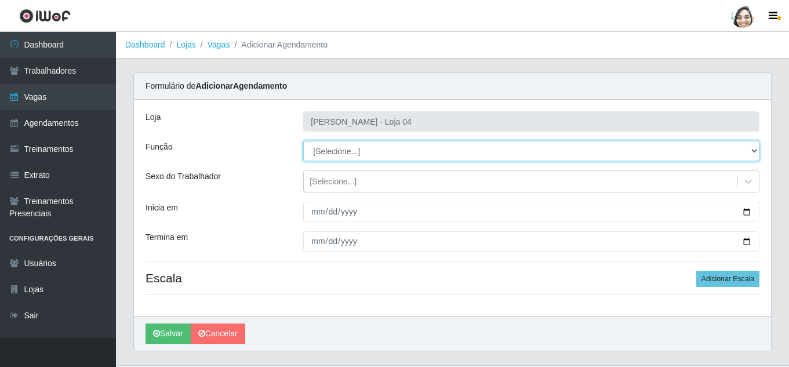
click at [372, 151] on select "[Selecione...] ASG ASG + ASG ++ Auxiliar de Depósito Auxiliar de Depósito + Aux…" at bounding box center [531, 151] width 456 height 20
select select "22"
click at [303, 141] on select "[Selecione...] ASG ASG + ASG ++ Auxiliar de Depósito Auxiliar de Depósito + Aux…" at bounding box center [531, 151] width 456 height 20
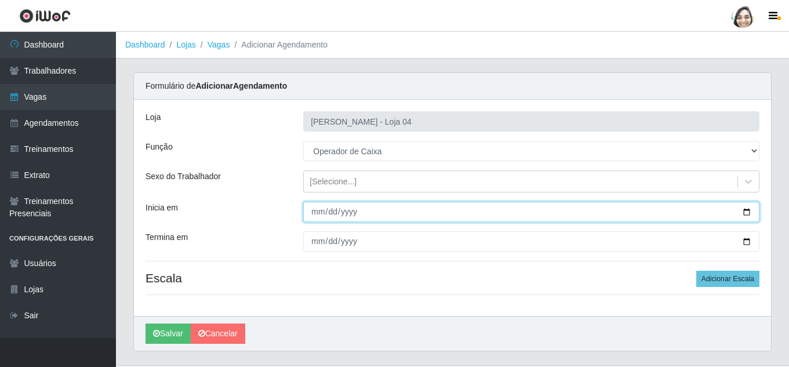
click at [316, 212] on input "Inicia em" at bounding box center [531, 212] width 456 height 20
type input "[DATE]"
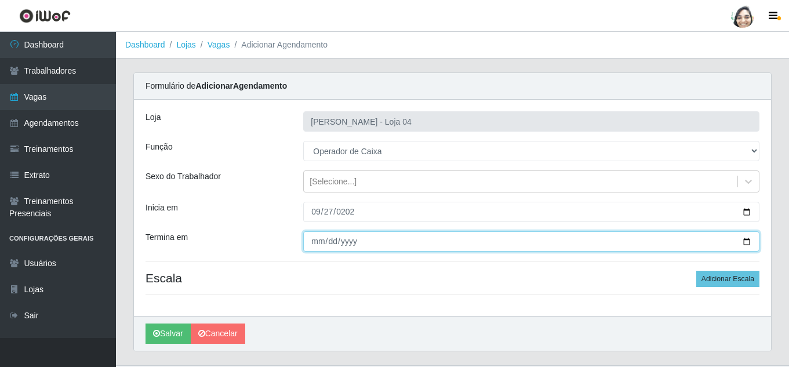
click at [318, 245] on input "Termina em" at bounding box center [531, 241] width 456 height 20
type input "[DATE]"
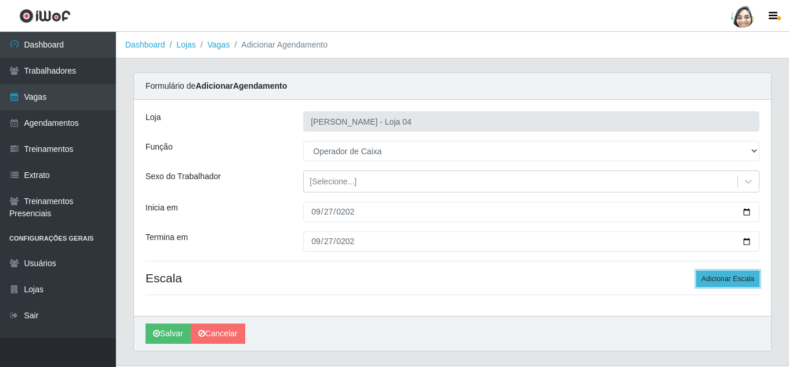
click at [723, 280] on button "Adicionar Escala" at bounding box center [728, 279] width 63 height 16
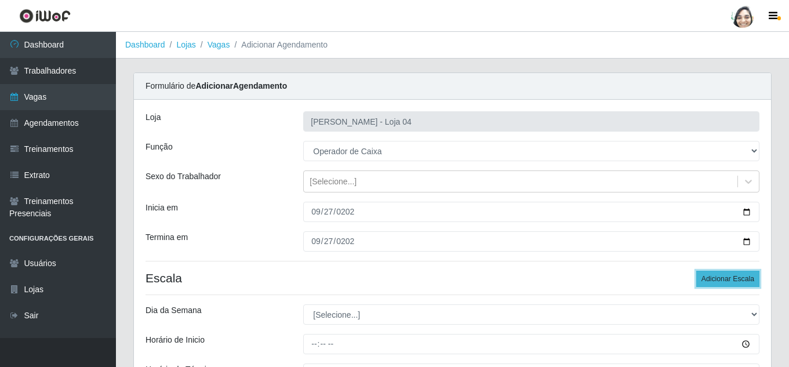
click at [723, 280] on button "Adicionar Escala" at bounding box center [728, 279] width 63 height 16
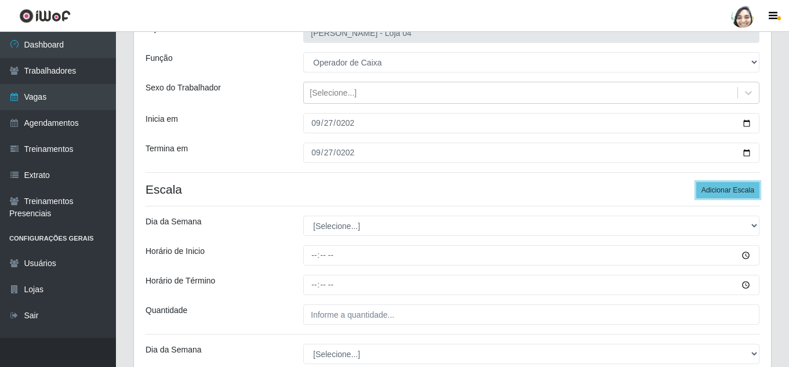
scroll to position [116, 0]
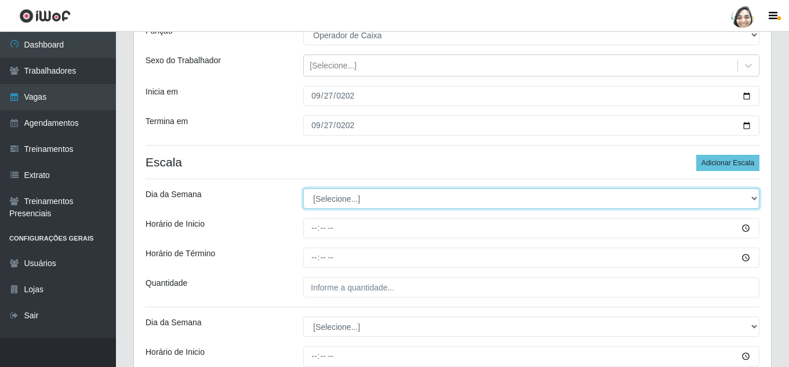
click at [324, 198] on select "[Selecione...] Segunda Terça Quarta Quinta Sexta Sábado Domingo" at bounding box center [531, 198] width 456 height 20
select select "6"
click at [303, 188] on select "[Selecione...] Segunda Terça Quarta Quinta Sexta Sábado Domingo" at bounding box center [531, 198] width 456 height 20
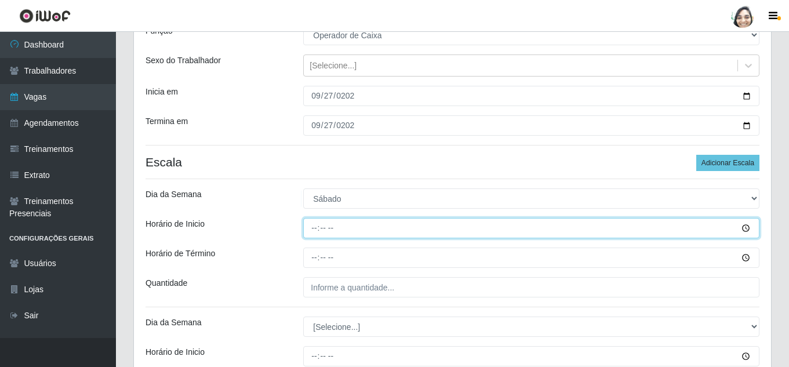
click at [314, 230] on input "Horário de Inicio" at bounding box center [531, 228] width 456 height 20
type input "08:20"
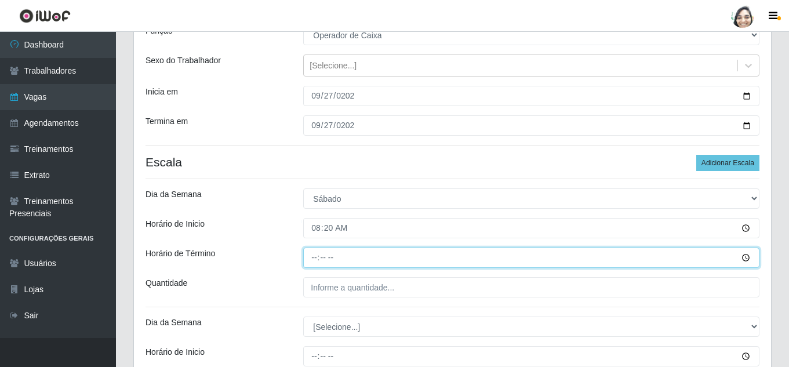
click at [305, 261] on input "Horário de Término" at bounding box center [531, 258] width 456 height 20
type input "14:20"
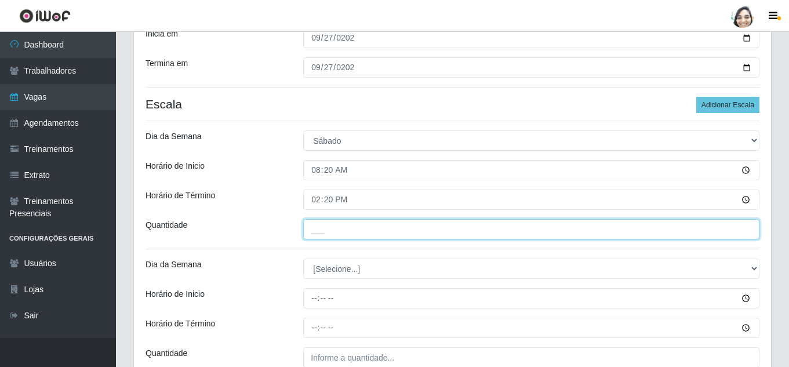
click at [338, 226] on input "___" at bounding box center [531, 229] width 456 height 20
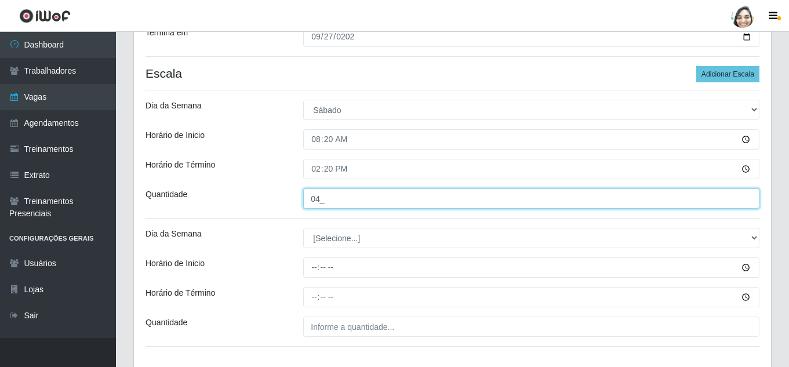
scroll to position [232, 0]
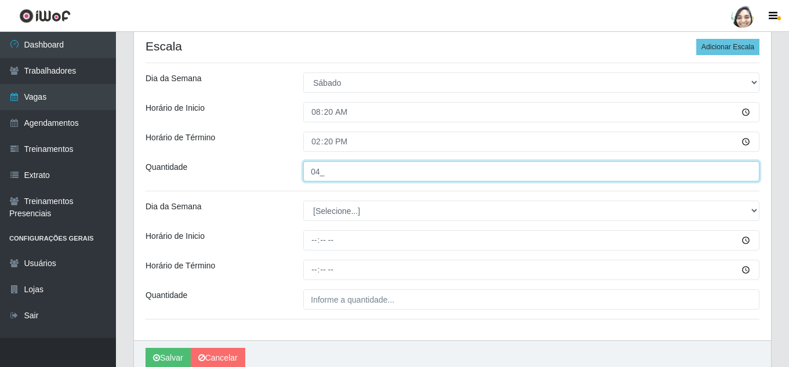
type input "04_"
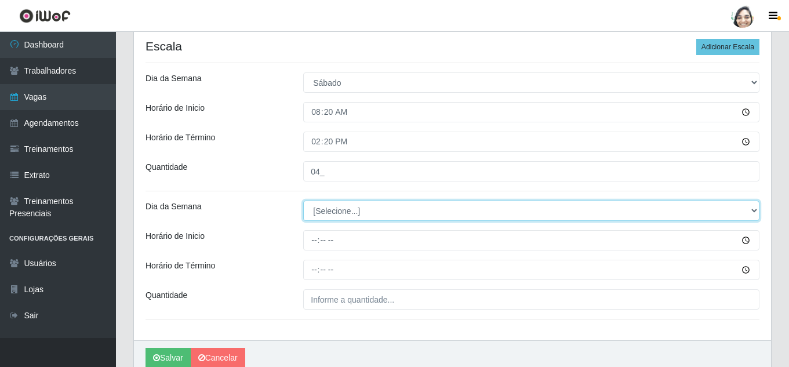
click at [340, 208] on select "[Selecione...] Segunda Terça Quarta Quinta Sexta Sábado Domingo" at bounding box center [531, 211] width 456 height 20
click at [350, 206] on select "[Selecione...] Segunda Terça Quarta Quinta Sexta Sábado Domingo" at bounding box center [531, 211] width 456 height 20
select select "6"
click at [303, 201] on select "[Selecione...] Segunda Terça Quarta Quinta Sexta Sábado Domingo" at bounding box center [531, 211] width 456 height 20
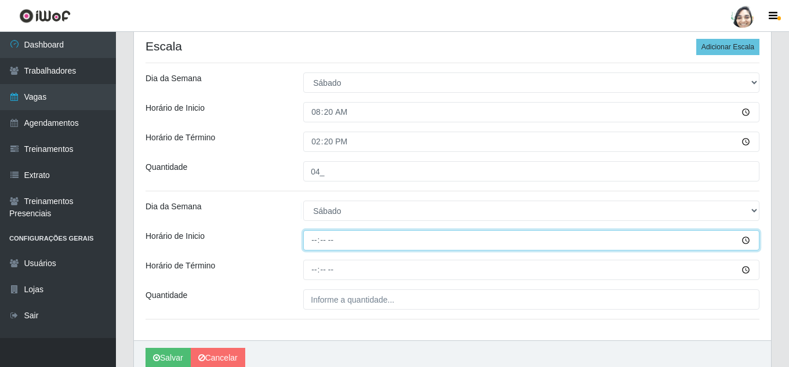
click at [313, 240] on input "Horário de Inicio" at bounding box center [531, 240] width 456 height 20
type input "12:20"
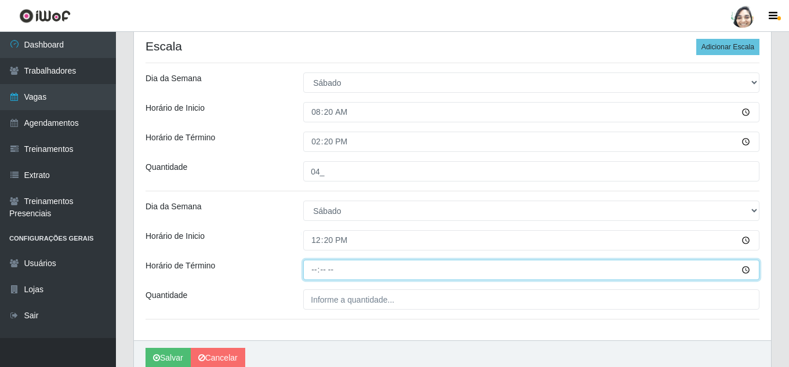
click at [310, 269] on input "Horário de Término" at bounding box center [531, 270] width 456 height 20
type input "18:20"
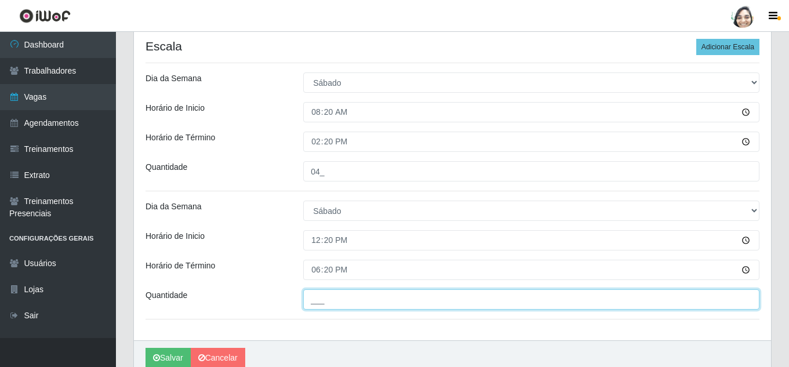
click at [379, 304] on input "___" at bounding box center [531, 299] width 456 height 20
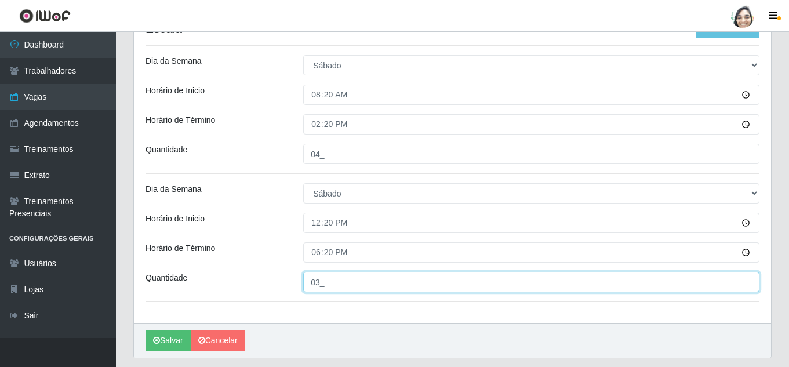
scroll to position [284, 0]
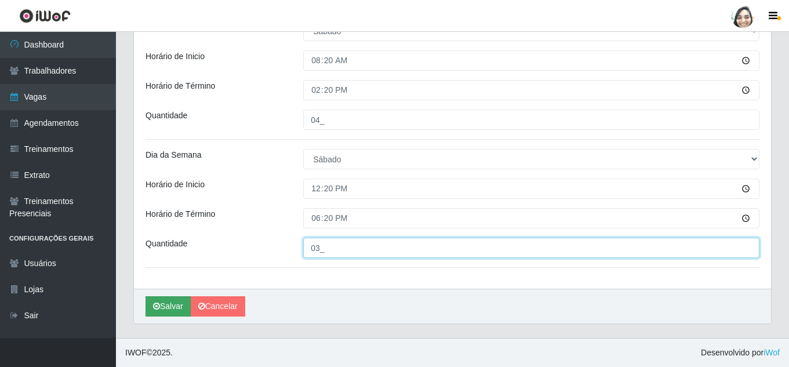
type input "03_"
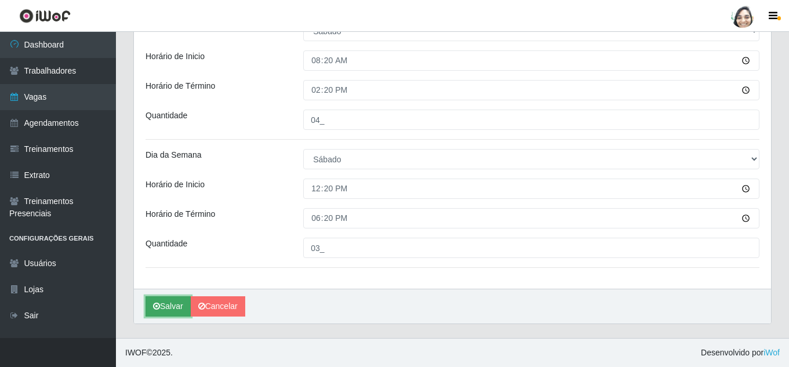
click at [173, 307] on button "Salvar" at bounding box center [168, 306] width 45 height 20
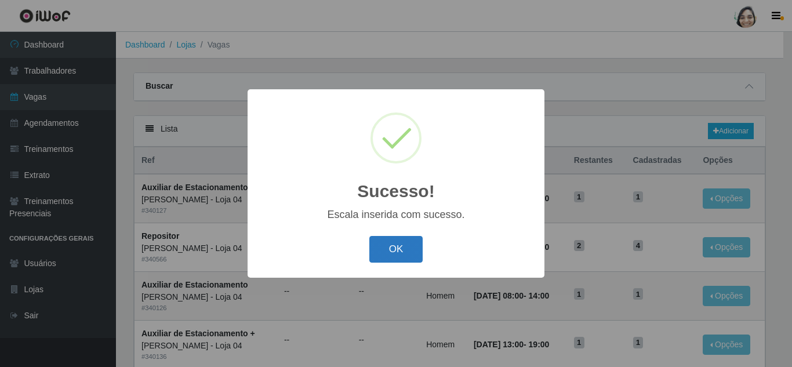
click at [404, 251] on button "OK" at bounding box center [396, 249] width 54 height 27
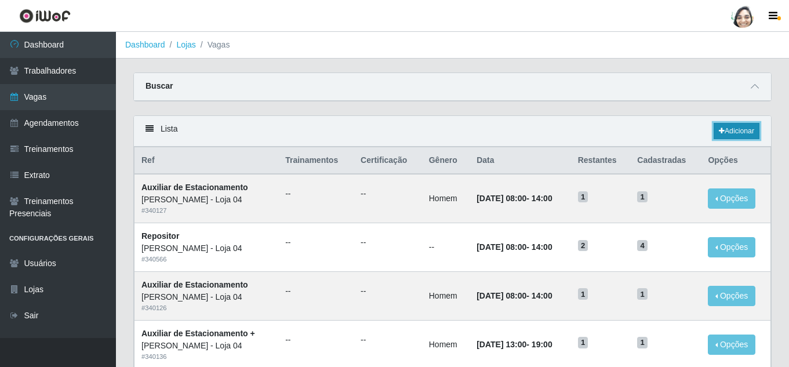
click at [720, 126] on link "Adicionar" at bounding box center [737, 131] width 46 height 16
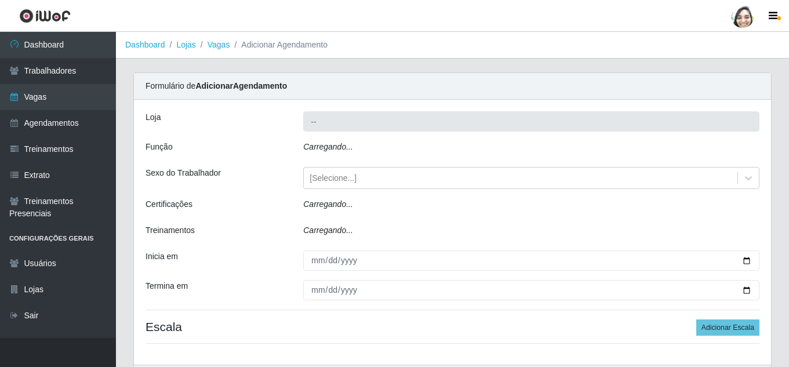
type input "[PERSON_NAME] - Loja 04"
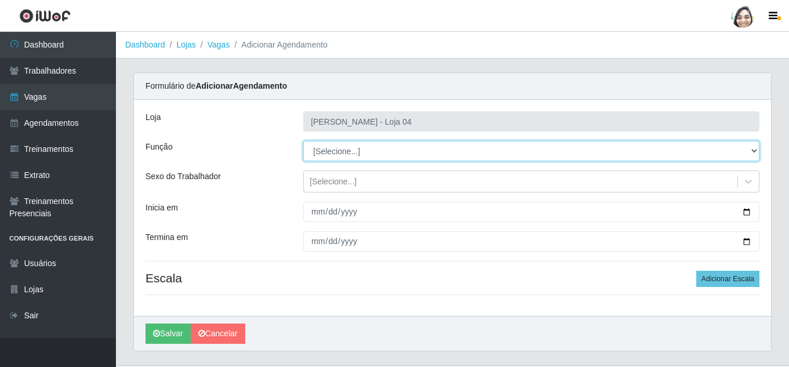
click at [347, 153] on select "[Selecione...] ASG ASG + ASG ++ Auxiliar de Depósito Auxiliar de Depósito + Aux…" at bounding box center [531, 151] width 456 height 20
select select "22"
click at [303, 141] on select "[Selecione...] ASG ASG + ASG ++ Auxiliar de Depósito Auxiliar de Depósito + Aux…" at bounding box center [531, 151] width 456 height 20
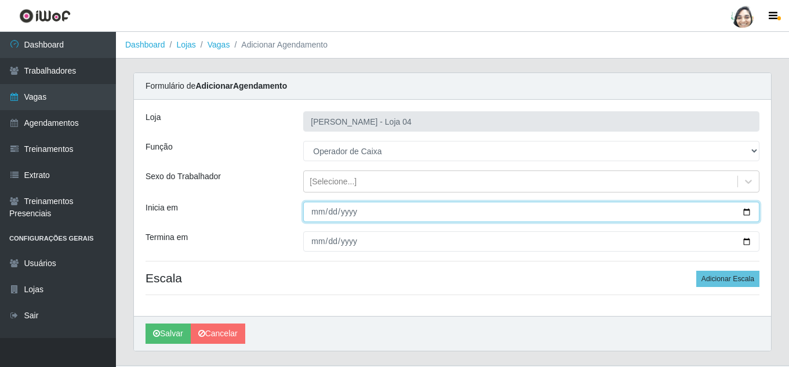
click at [317, 209] on input "Inicia em" at bounding box center [531, 212] width 456 height 20
type input "0205-09-28"
type input "0025-09-28"
type input "[DATE]"
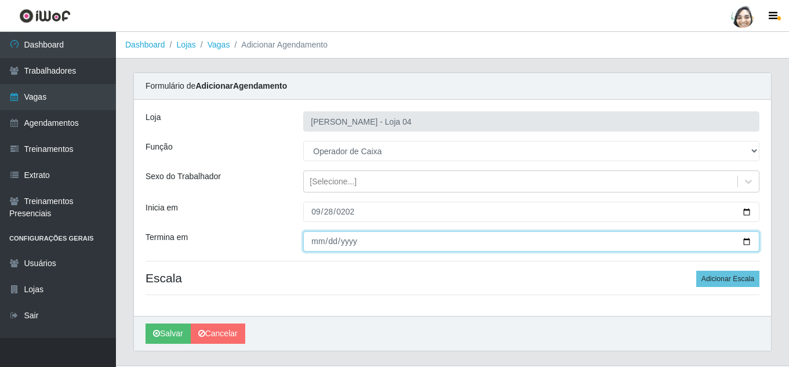
click at [310, 240] on input "Termina em" at bounding box center [531, 241] width 456 height 20
type input "[DATE]"
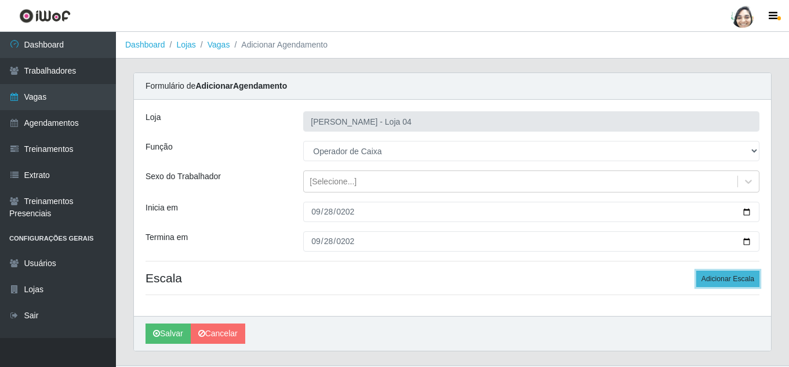
click at [712, 277] on button "Adicionar Escala" at bounding box center [728, 279] width 63 height 16
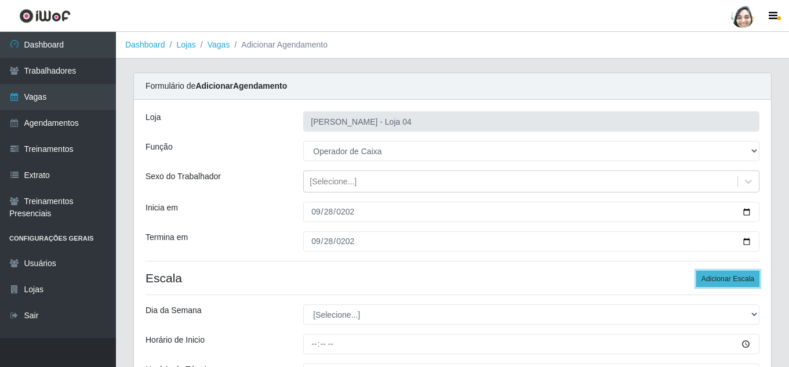
click at [712, 277] on button "Adicionar Escala" at bounding box center [728, 279] width 63 height 16
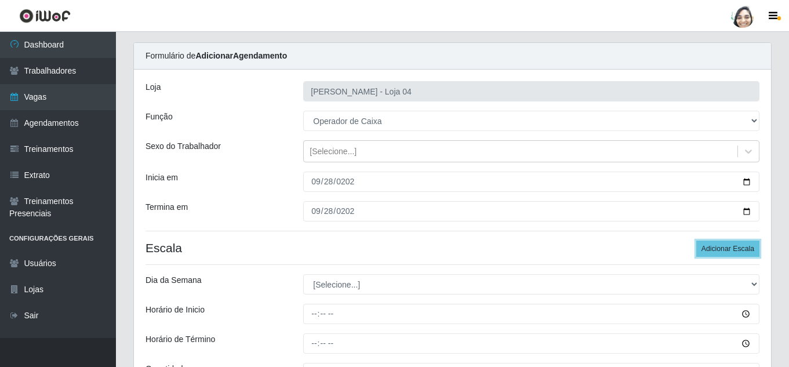
scroll to position [58, 0]
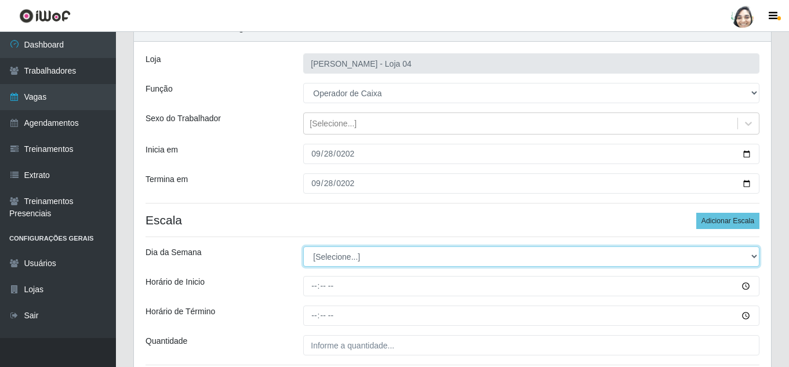
click at [367, 254] on select "[Selecione...] Segunda Terça Quarta Quinta Sexta Sábado Domingo" at bounding box center [531, 256] width 456 height 20
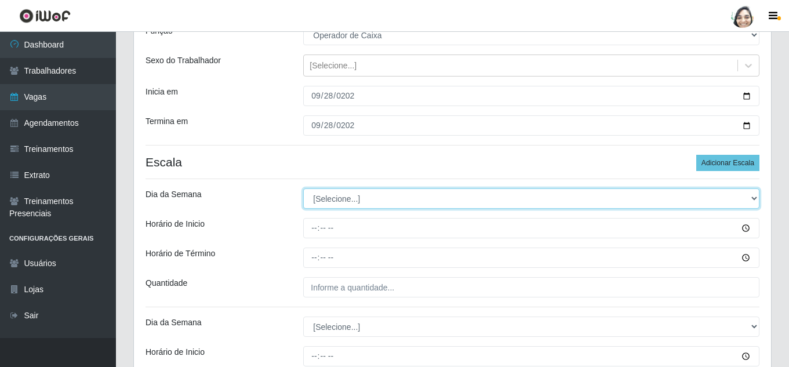
click at [342, 199] on select "[Selecione...] Segunda Terça Quarta Quinta Sexta Sábado Domingo" at bounding box center [531, 198] width 456 height 20
select select "0"
click at [303, 188] on select "[Selecione...] Segunda Terça Quarta Quinta Sexta Sábado Domingo" at bounding box center [531, 198] width 456 height 20
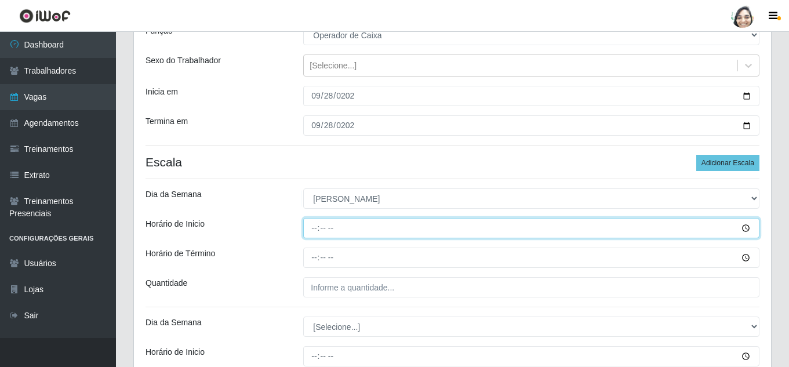
click at [313, 230] on input "Horário de Inicio" at bounding box center [531, 228] width 456 height 20
type input "08:00"
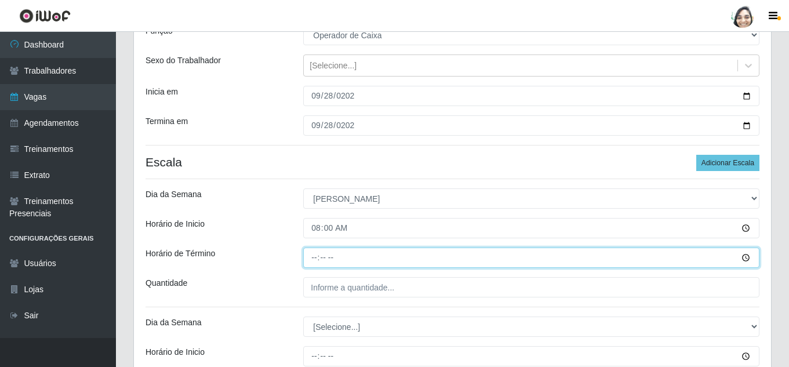
click at [319, 260] on input "Horário de Término" at bounding box center [531, 258] width 456 height 20
type input "14:00"
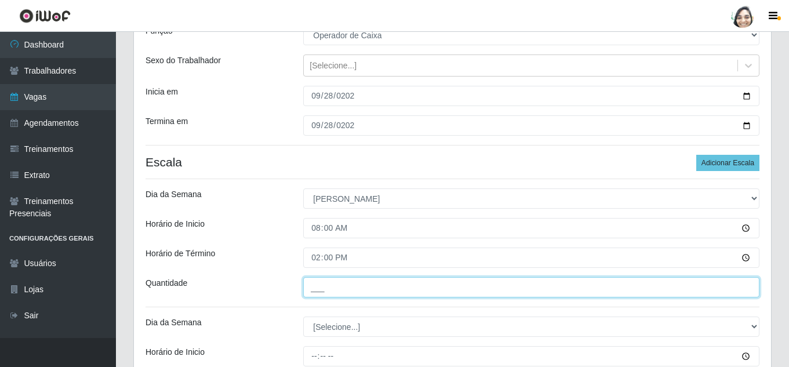
click at [328, 286] on input "___" at bounding box center [531, 287] width 456 height 20
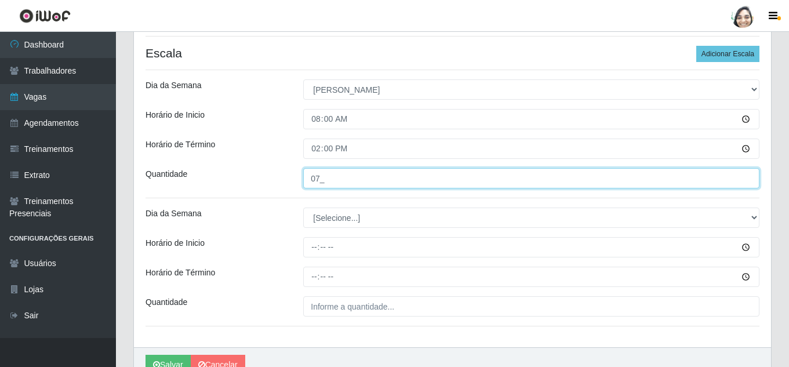
scroll to position [232, 0]
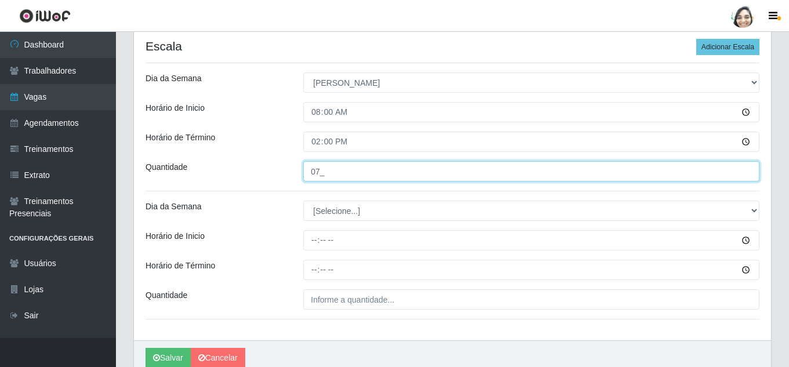
type input "07_"
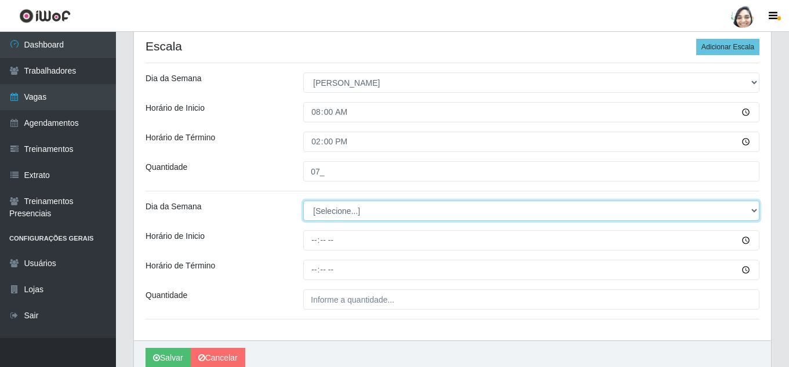
click at [344, 215] on select "[Selecione...] Segunda Terça Quarta Quinta Sexta Sábado Domingo" at bounding box center [531, 211] width 456 height 20
click at [342, 209] on select "[Selecione...] Segunda Terça Quarta Quinta Sexta Sábado Domingo" at bounding box center [531, 211] width 456 height 20
select select "0"
click at [303, 201] on select "[Selecione...] Segunda Terça Quarta Quinta Sexta Sábado Domingo" at bounding box center [531, 211] width 456 height 20
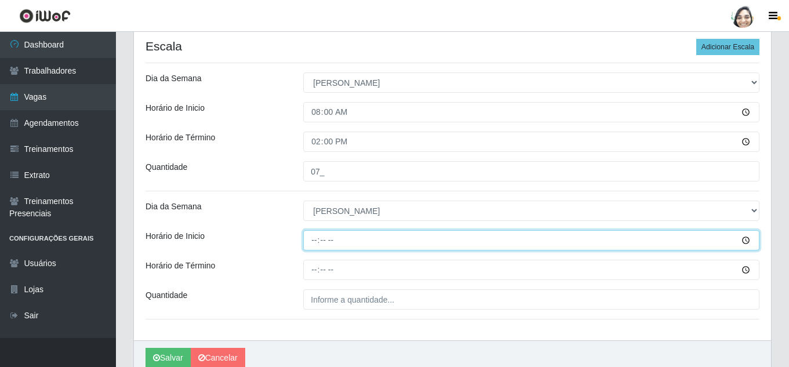
click at [314, 238] on input "Horário de Inicio" at bounding box center [531, 240] width 456 height 20
type input "13:00"
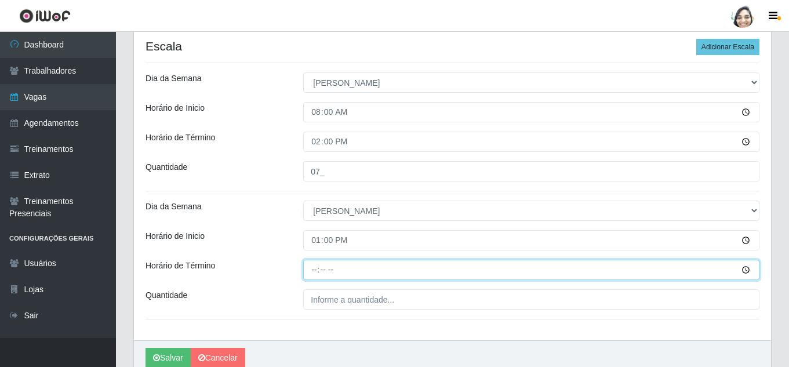
click at [314, 269] on input "Horário de Término" at bounding box center [531, 270] width 456 height 20
type input "19:00"
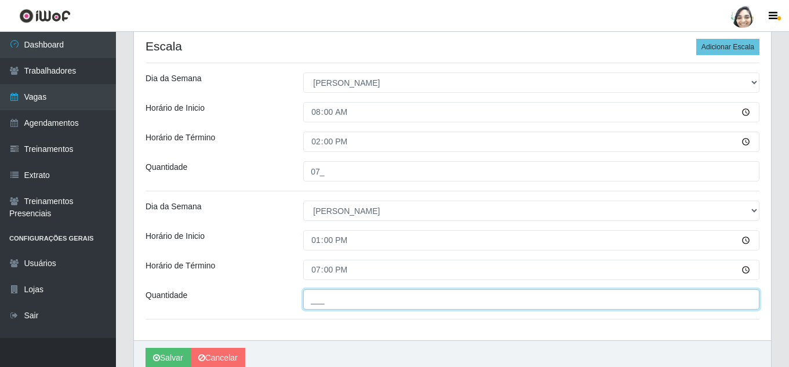
click at [335, 297] on input "___" at bounding box center [531, 299] width 456 height 20
type input "03_"
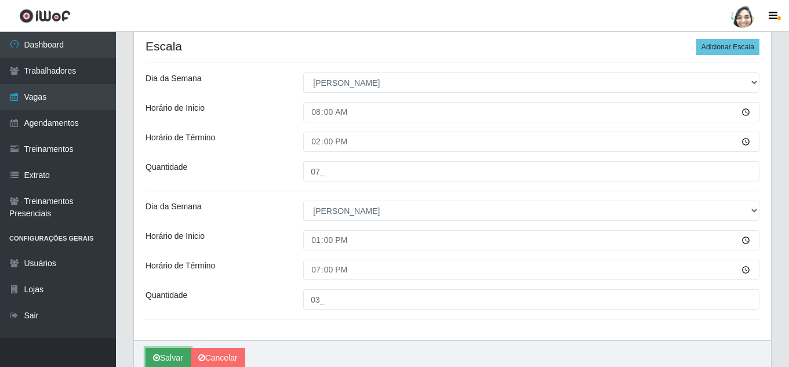
click at [154, 362] on icon "submit" at bounding box center [156, 358] width 7 height 8
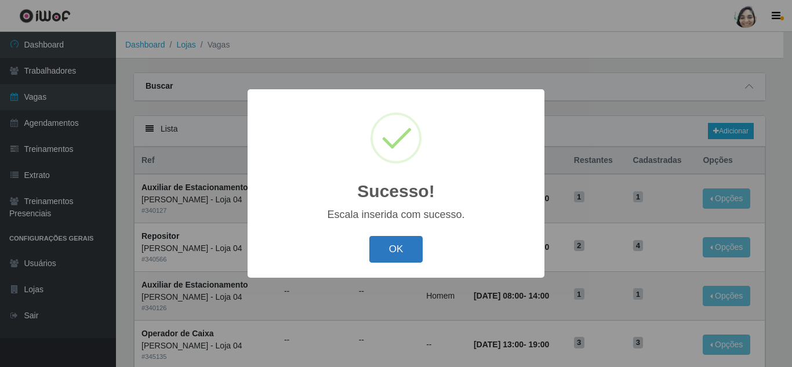
click at [401, 249] on button "OK" at bounding box center [396, 249] width 54 height 27
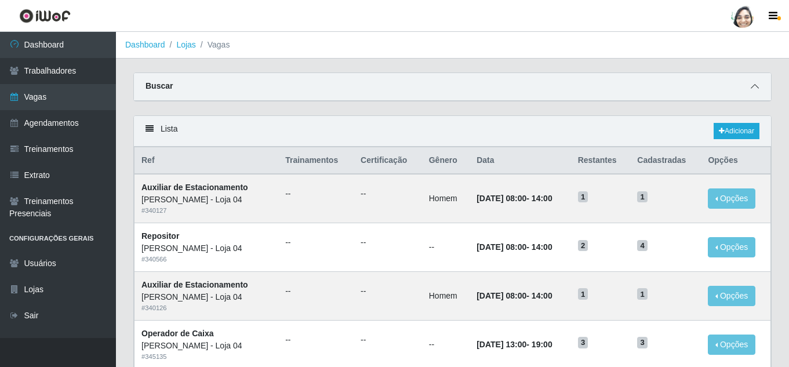
click at [752, 88] on icon at bounding box center [755, 86] width 8 height 8
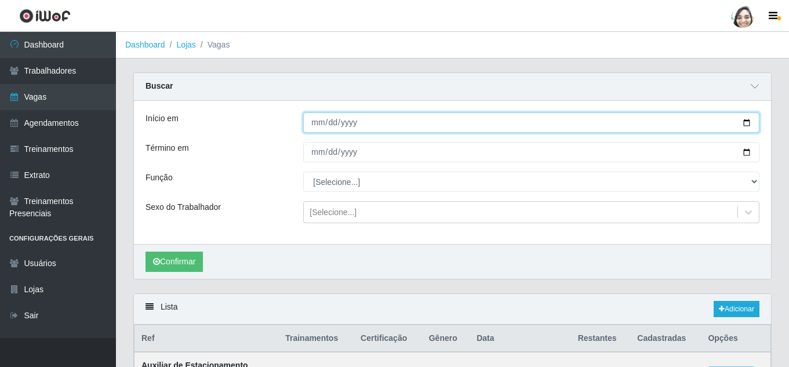
click at [316, 124] on input "Início em" at bounding box center [531, 123] width 456 height 20
type input "[DATE]"
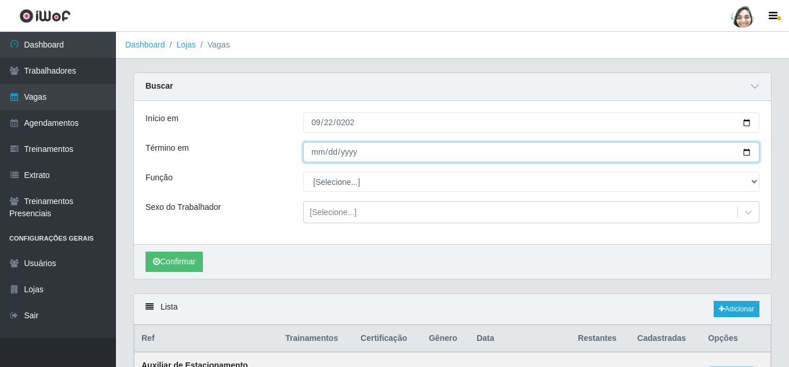
click at [315, 153] on input "Término em" at bounding box center [531, 152] width 456 height 20
type input "[DATE]"
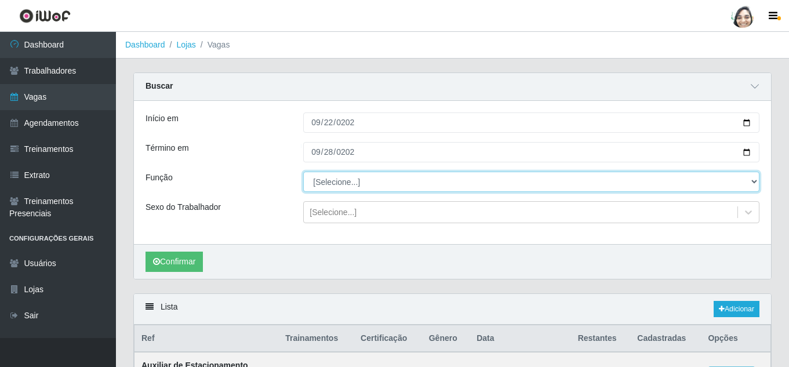
click at [345, 177] on select "[Selecione...] ASG ASG + ASG ++ Auxiliar de Depósito Auxiliar de Depósito + Aux…" at bounding box center [531, 182] width 456 height 20
select select "22"
click at [303, 172] on select "[Selecione...] ASG ASG + ASG ++ Auxiliar de Depósito Auxiliar de Depósito + Aux…" at bounding box center [531, 182] width 456 height 20
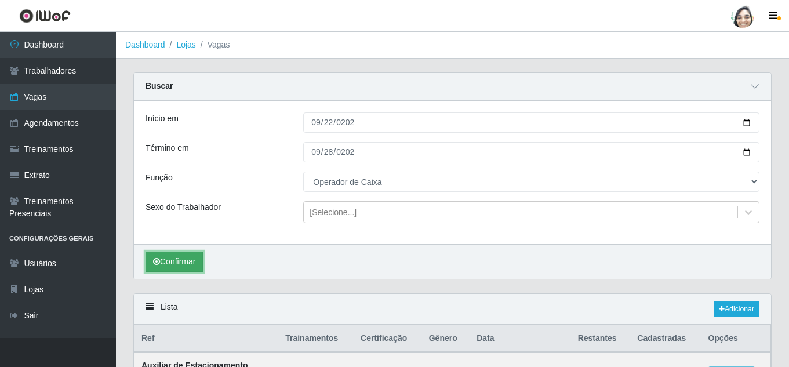
click at [198, 271] on button "Confirmar" at bounding box center [174, 262] width 57 height 20
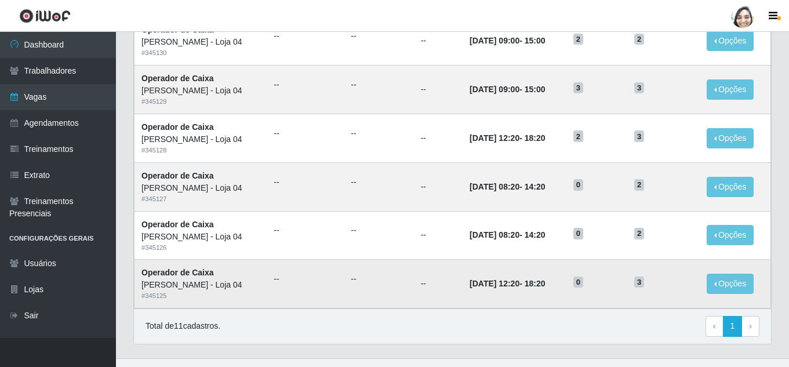
scroll to position [580, 0]
